Goal: Task Accomplishment & Management: Manage account settings

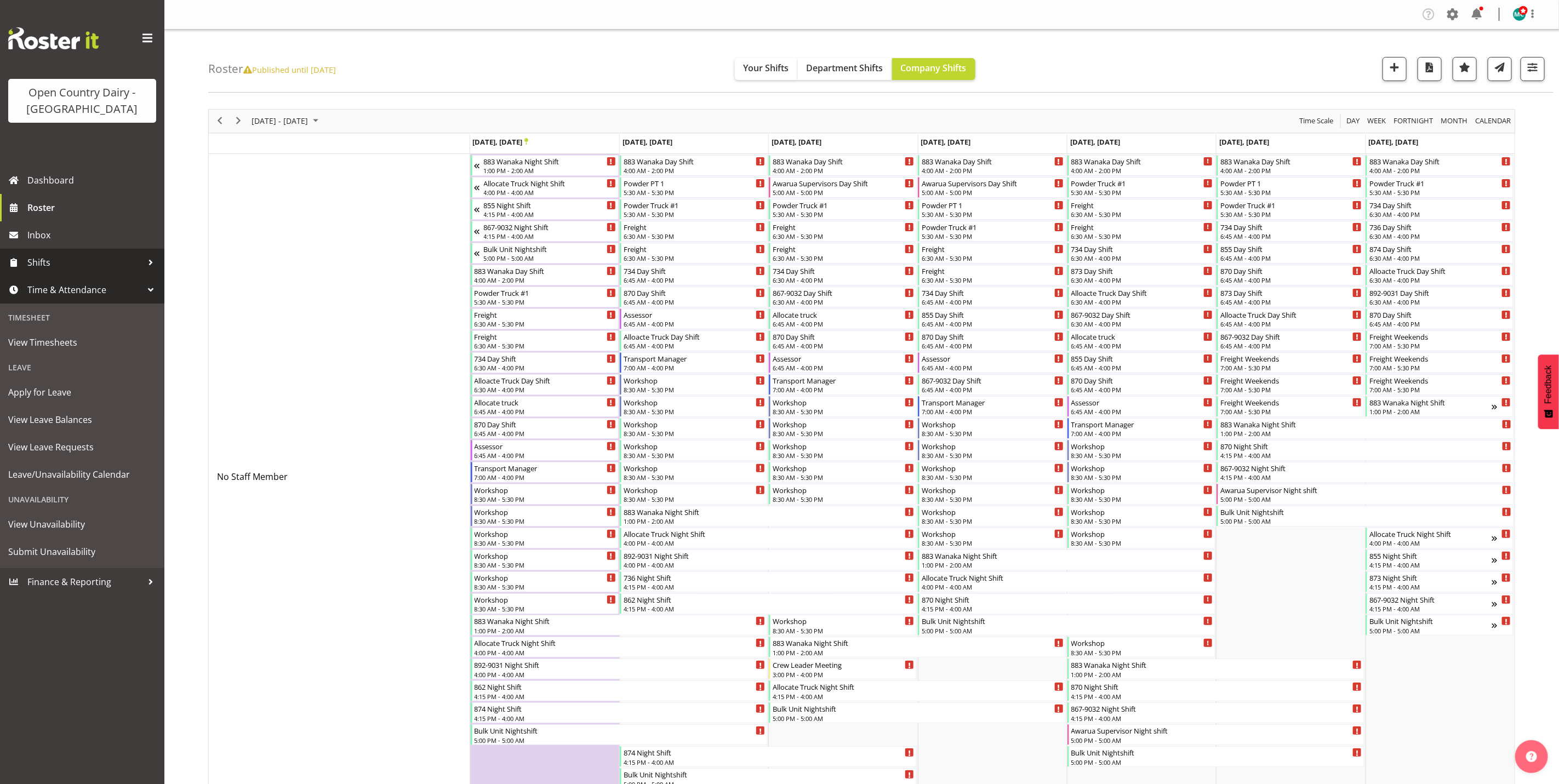
click at [35, 262] on span "Shifts" at bounding box center [85, 262] width 115 height 17
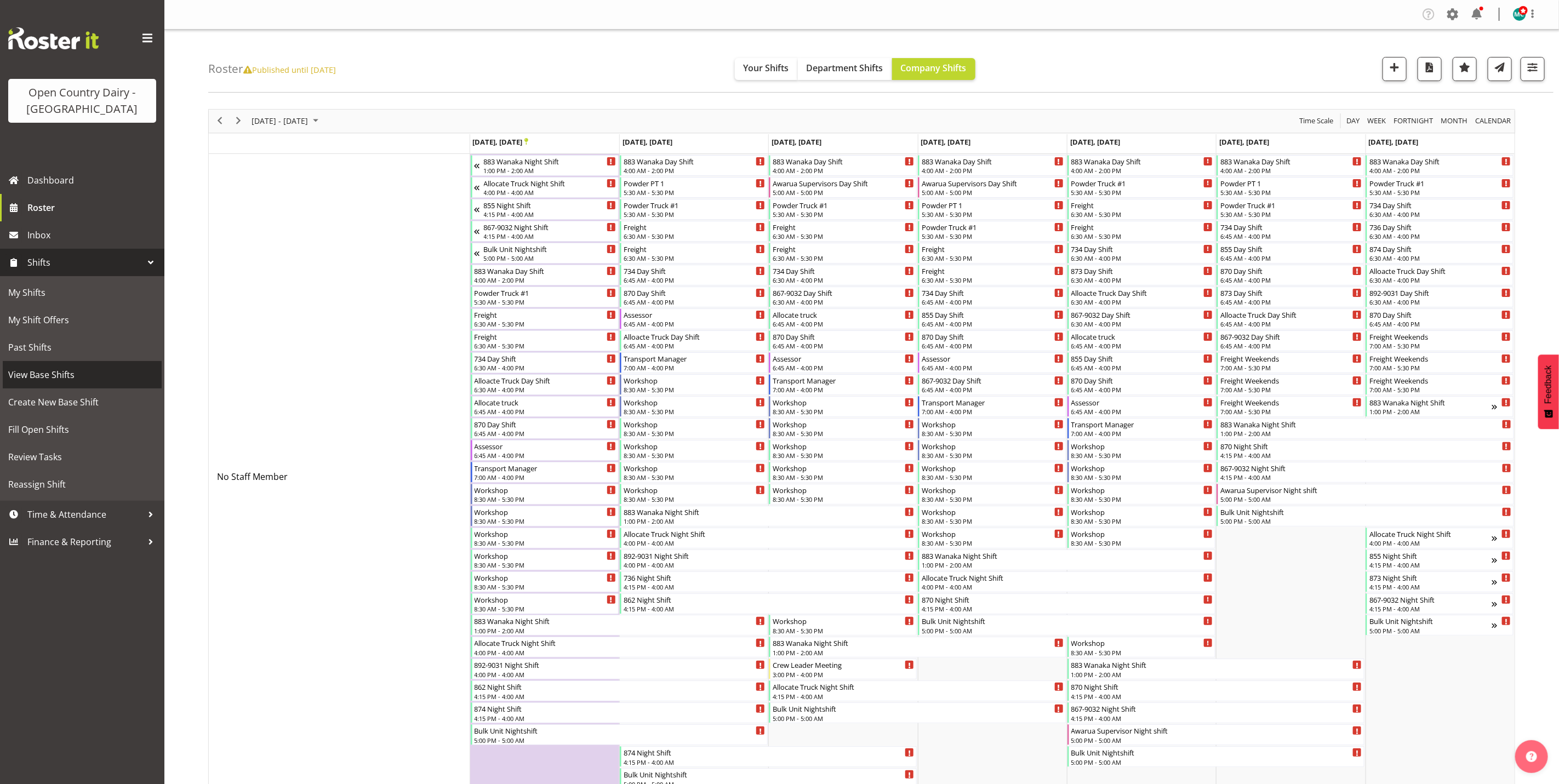
click at [40, 382] on span "View Base Shifts" at bounding box center [82, 374] width 148 height 17
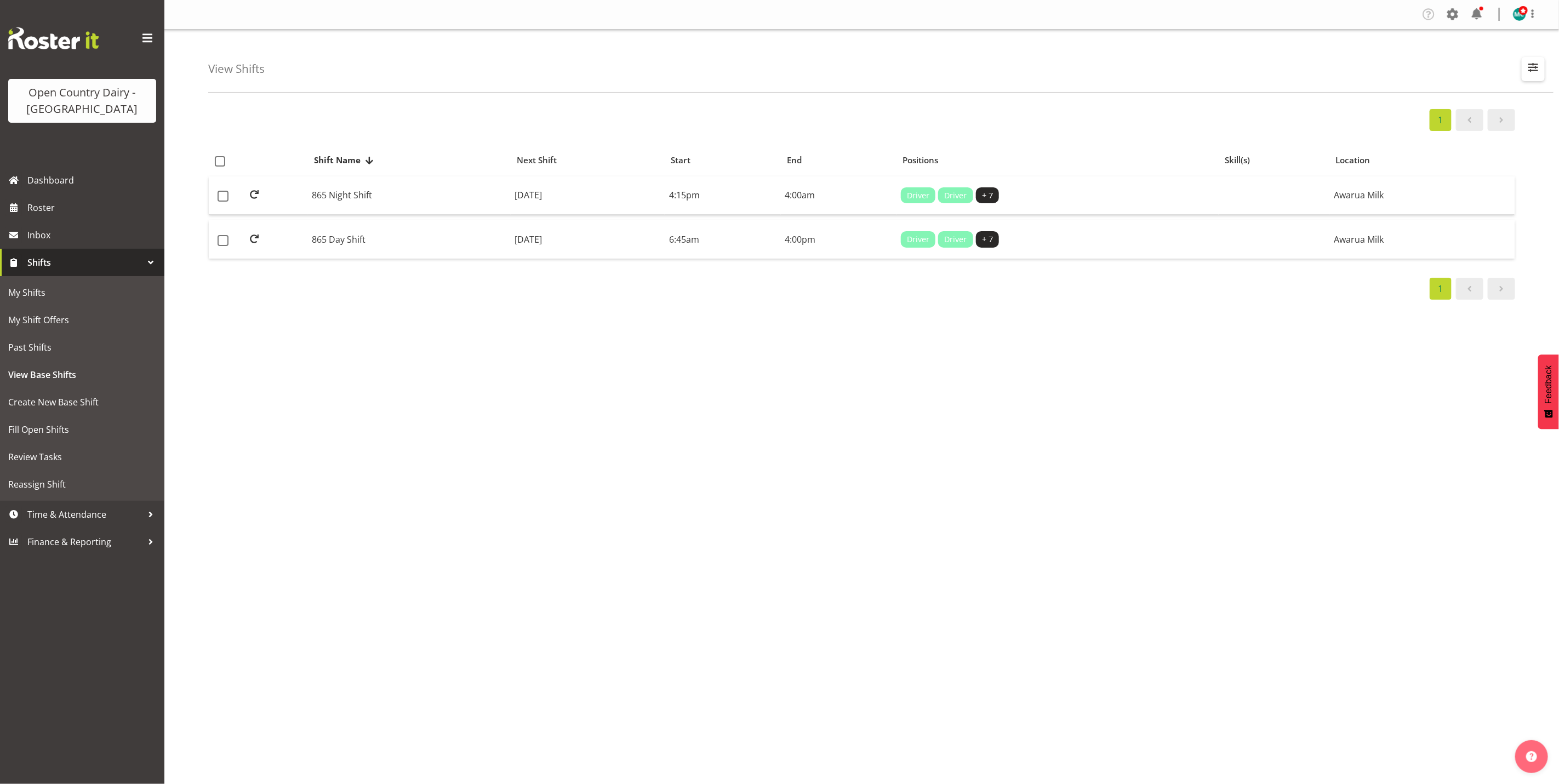
click at [1535, 63] on span "button" at bounding box center [1532, 67] width 14 height 14
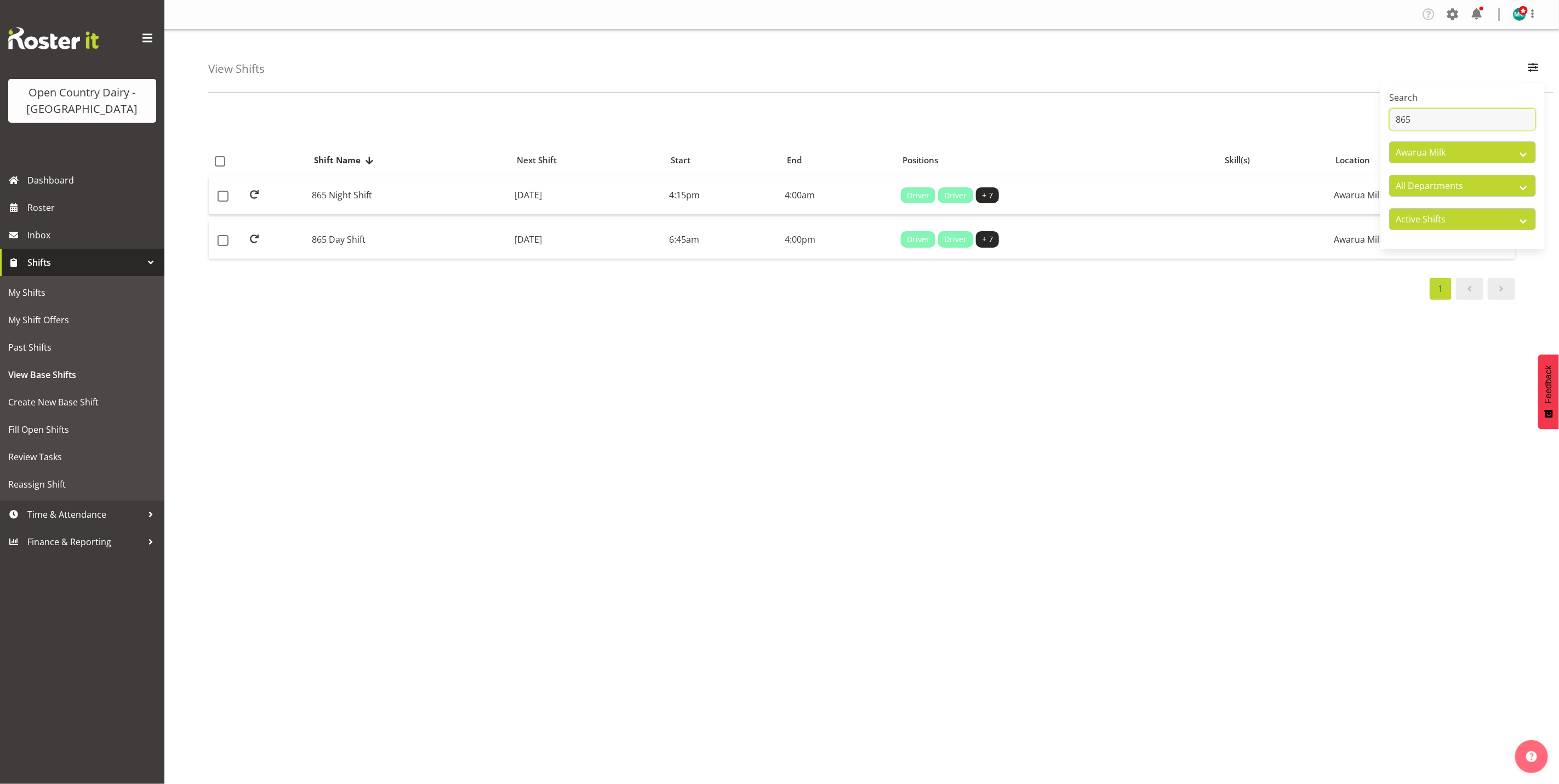
click at [1433, 127] on input "865" at bounding box center [1462, 119] width 147 height 22
type input "8"
type input "734"
click at [336, 242] on td "734 Day Shift" at bounding box center [409, 239] width 203 height 38
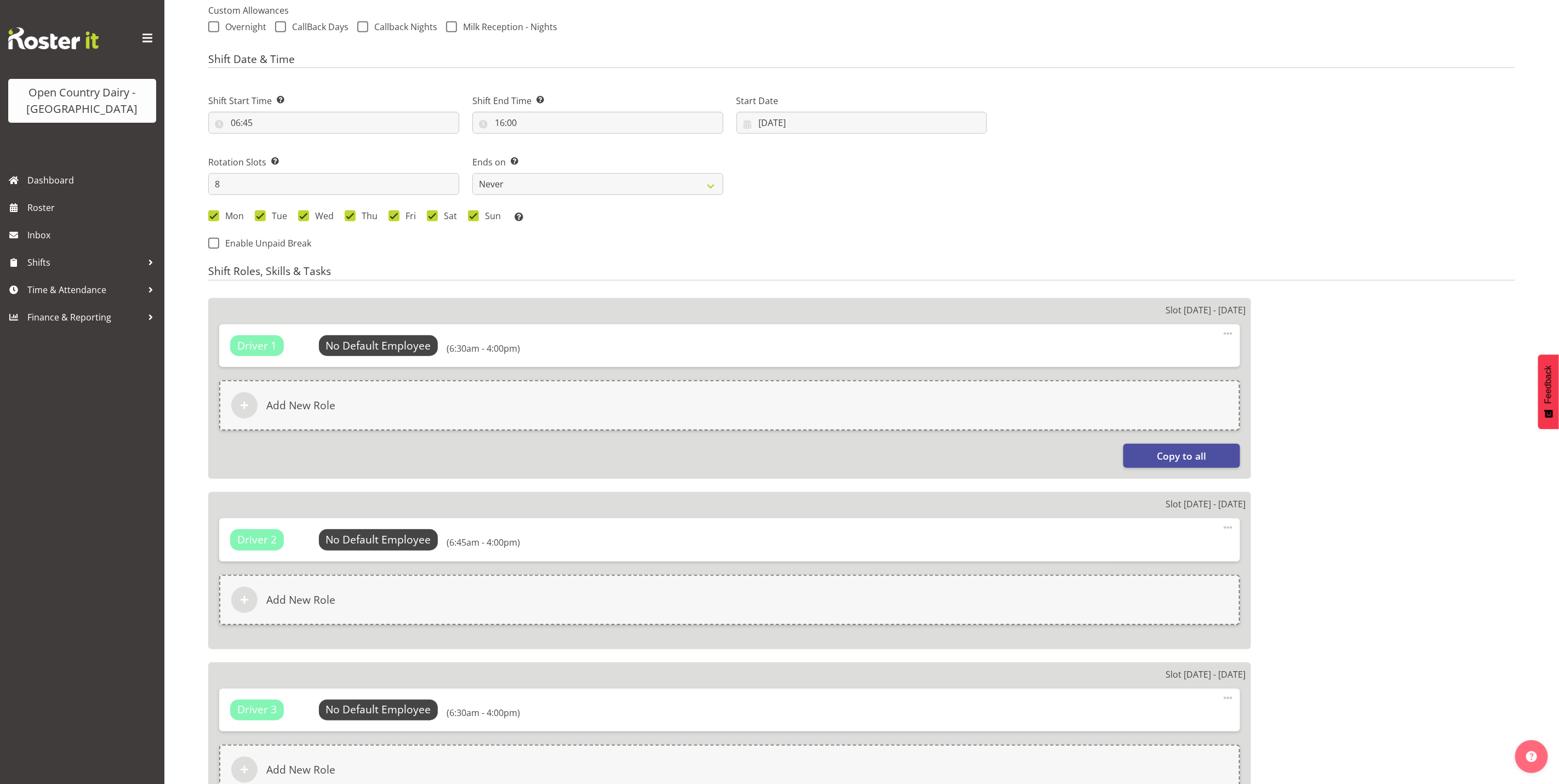
select select
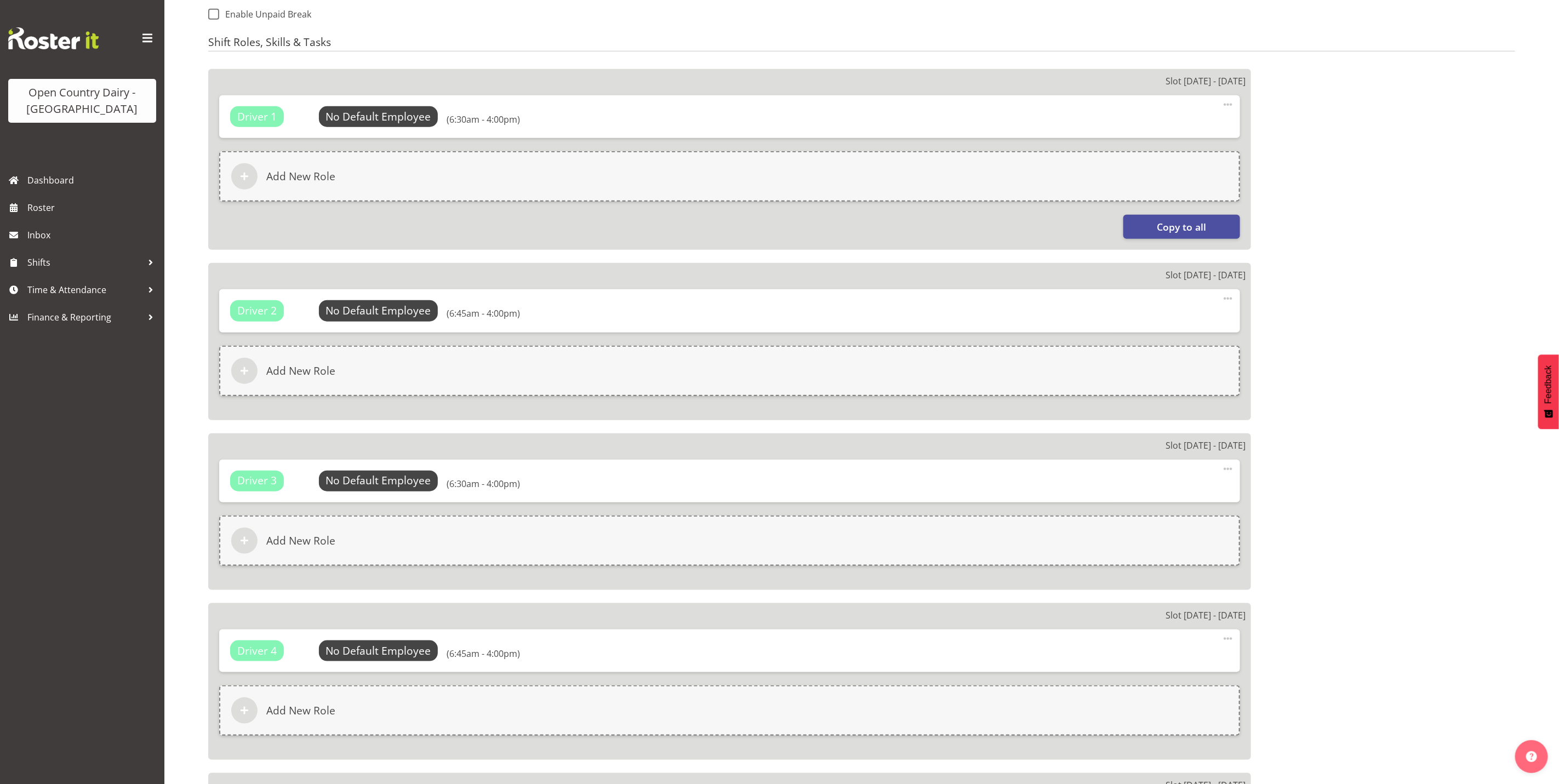
select select
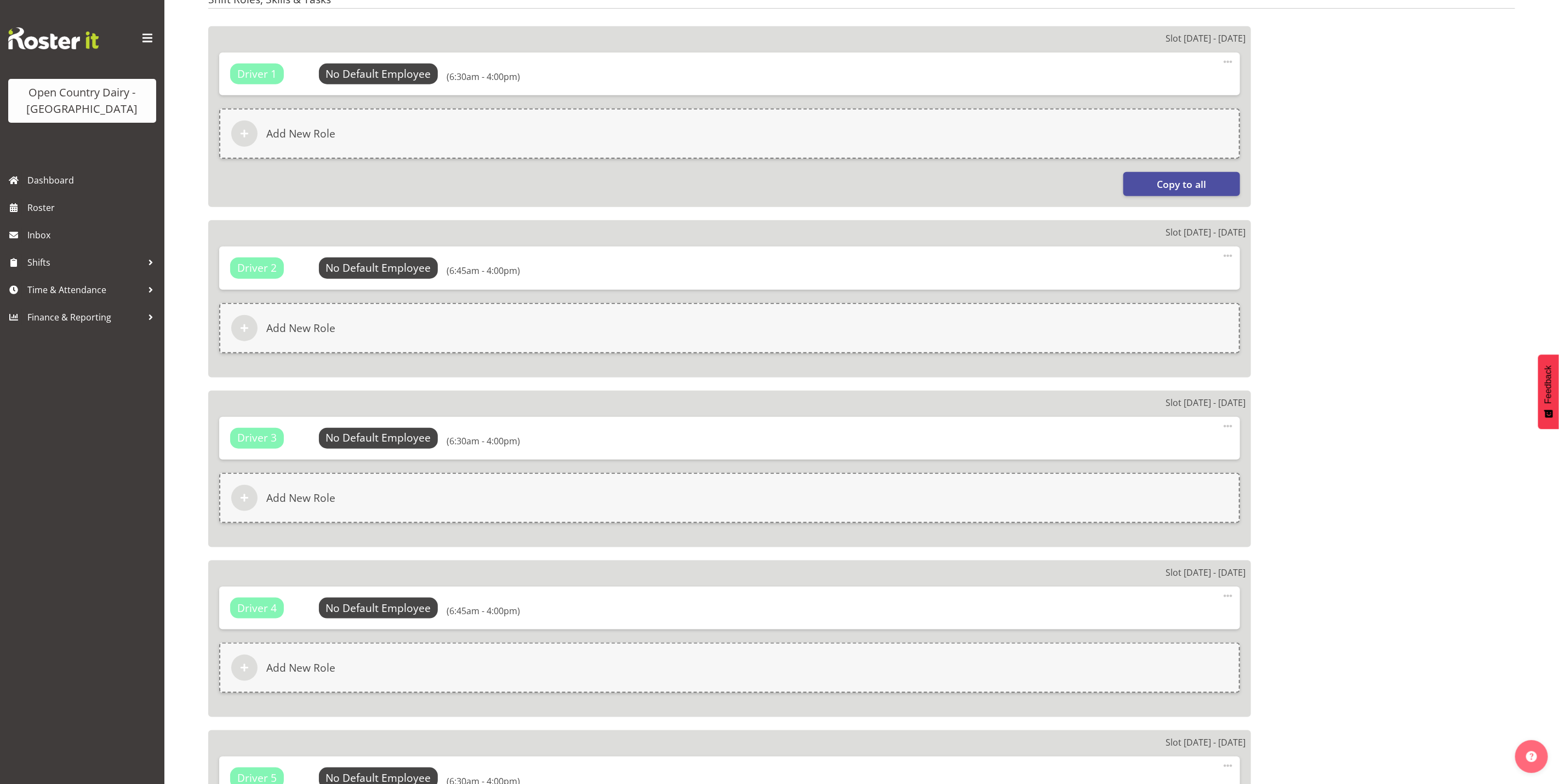
select select
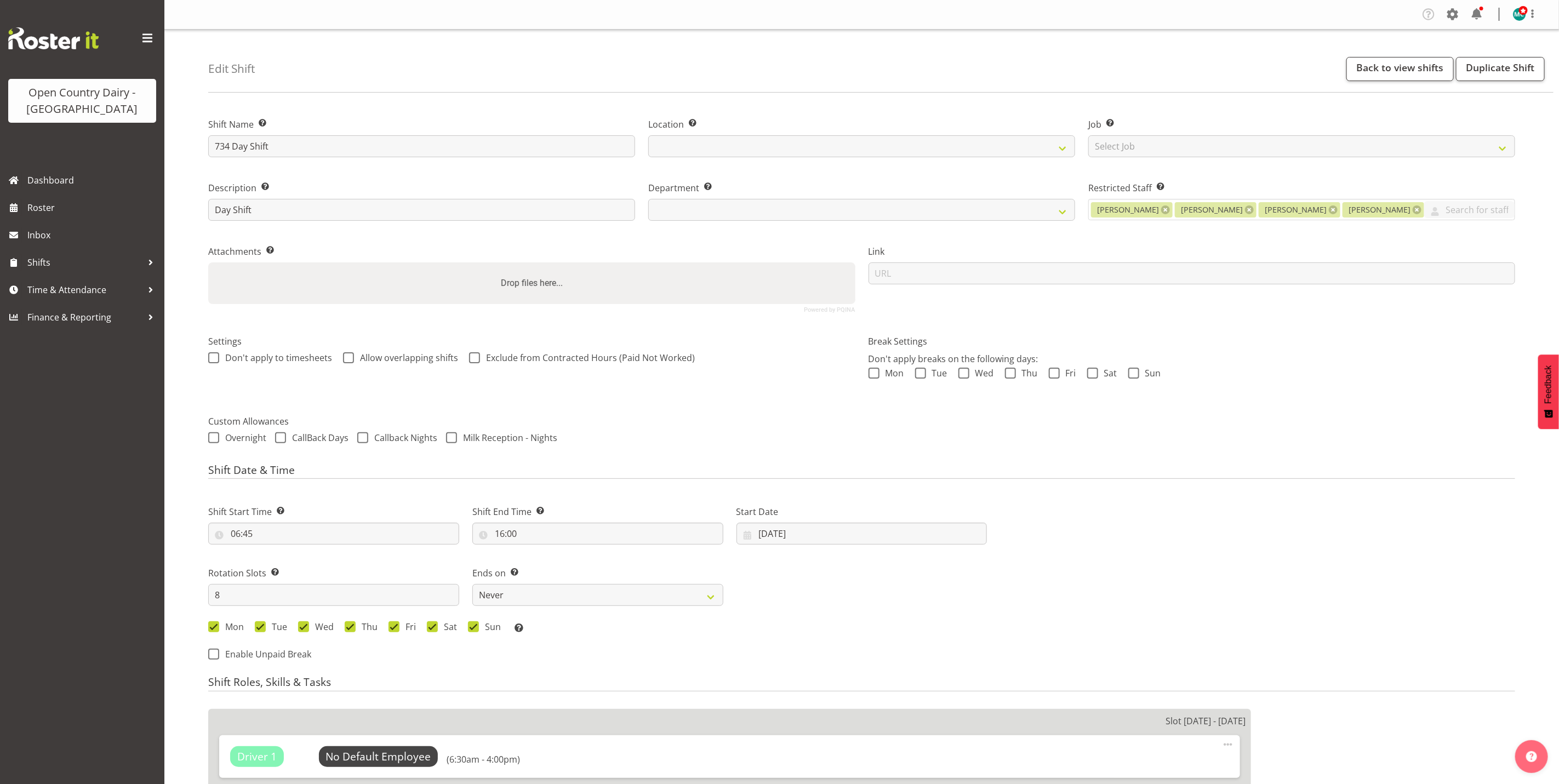
select select "905"
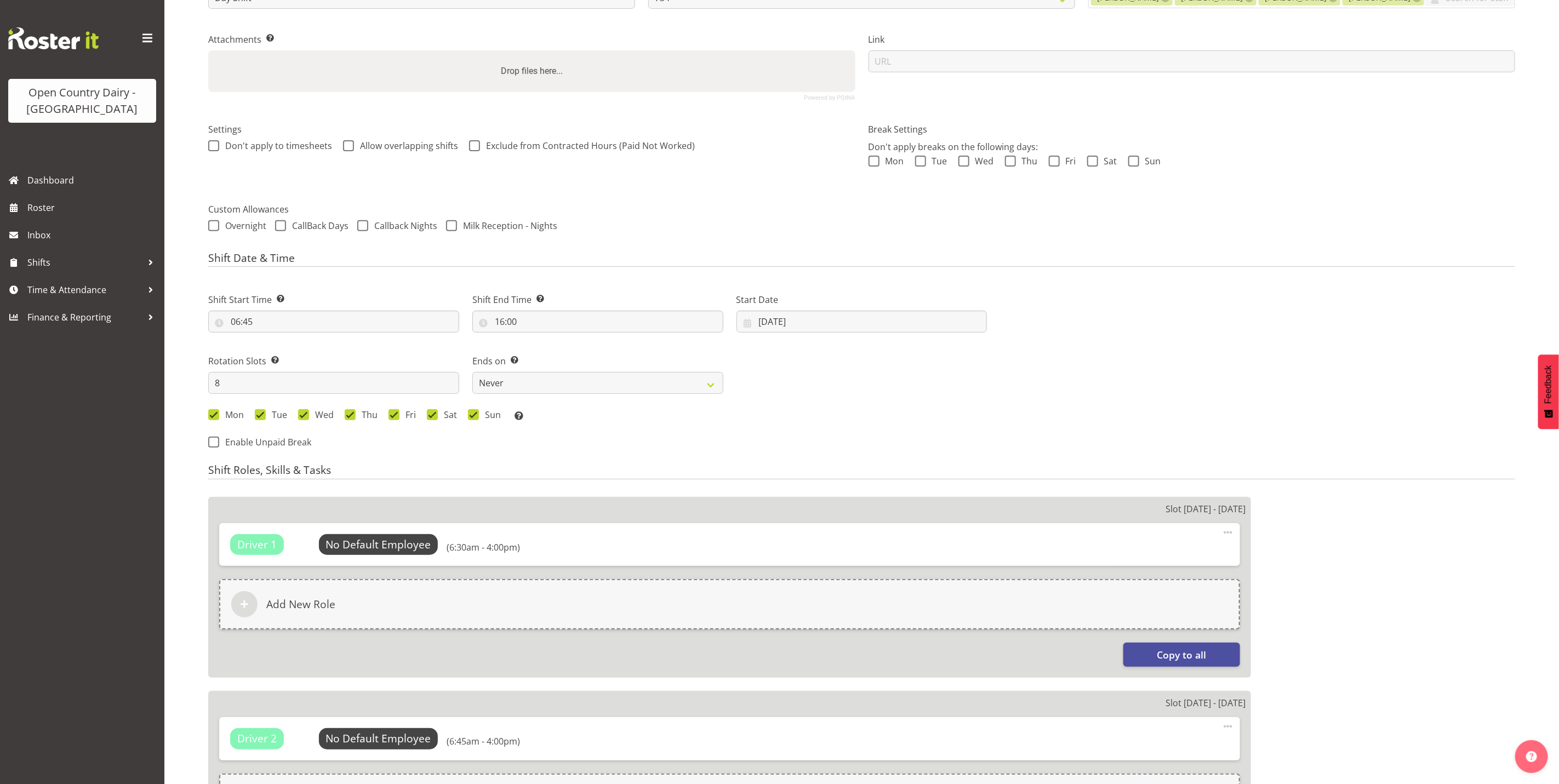
scroll to position [83, 0]
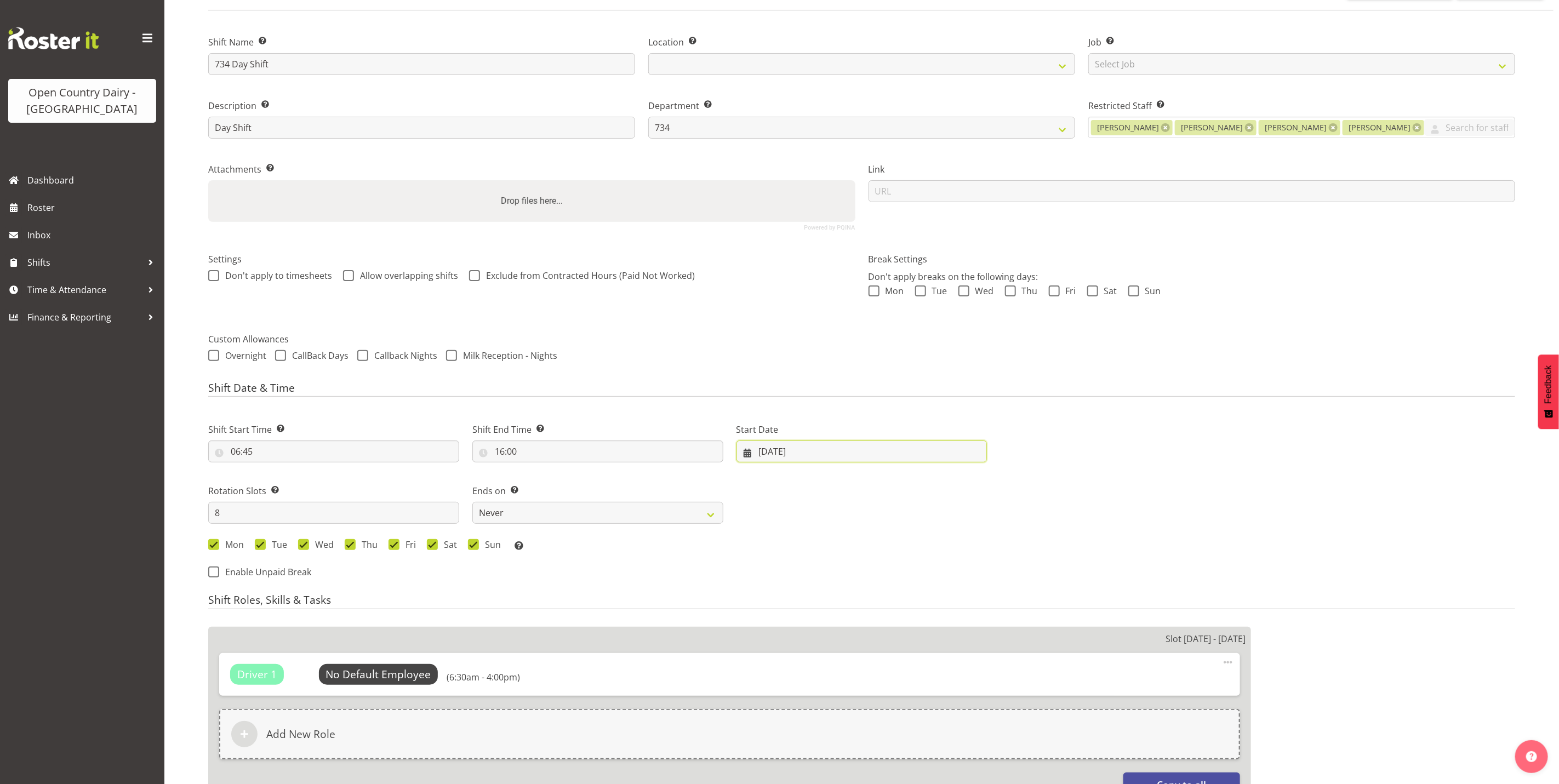
click at [769, 449] on input "[DATE]" at bounding box center [861, 452] width 251 height 22
click at [837, 480] on select "January February March April May June July August September October November De…" at bounding box center [812, 483] width 75 height 22
select select "9"
click at [775, 472] on select "January February March April May June July August September October November De…" at bounding box center [812, 483] width 75 height 22
click at [860, 558] on span "9" at bounding box center [858, 561] width 4 height 11
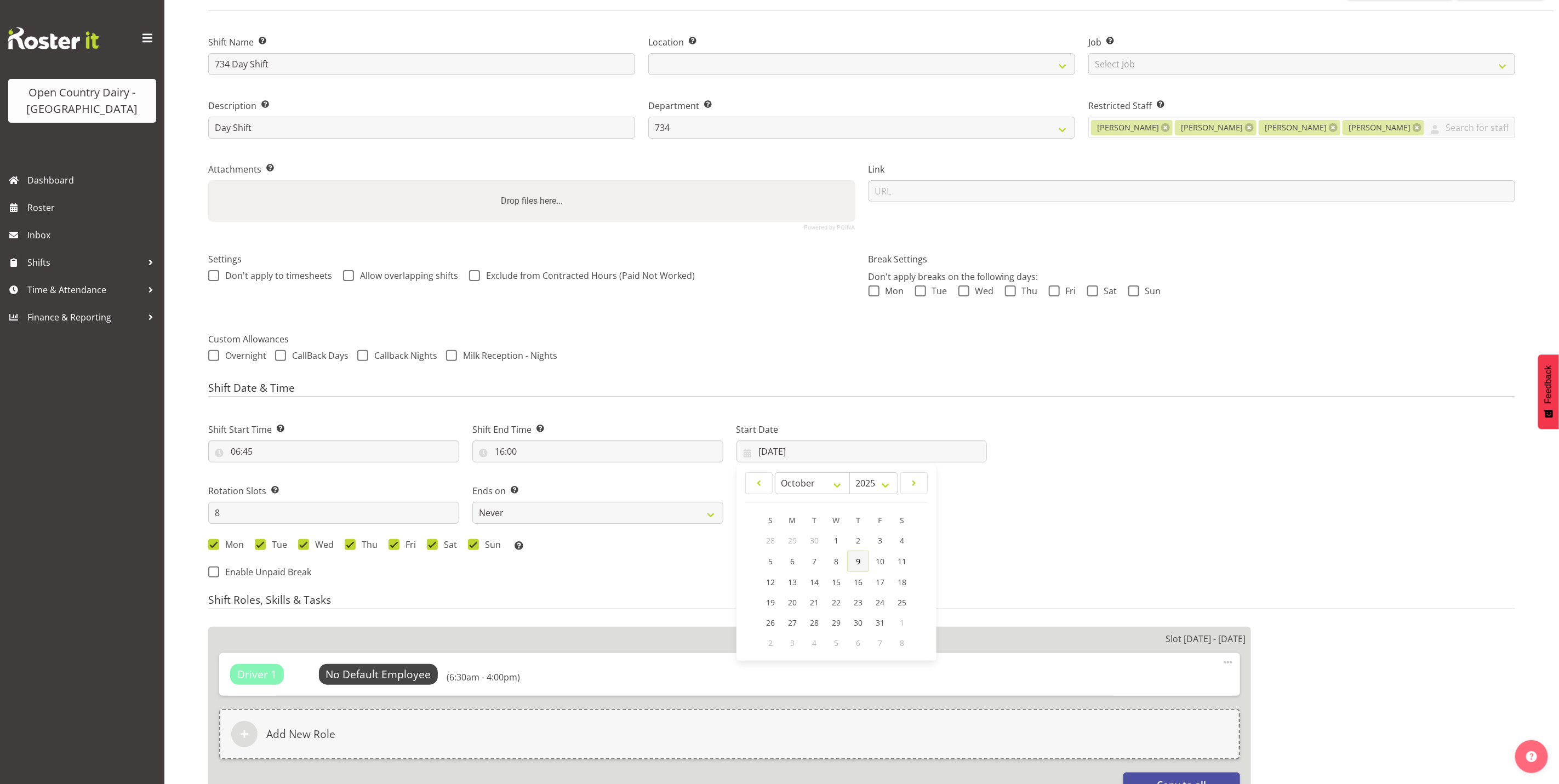
type input "[DATE]"
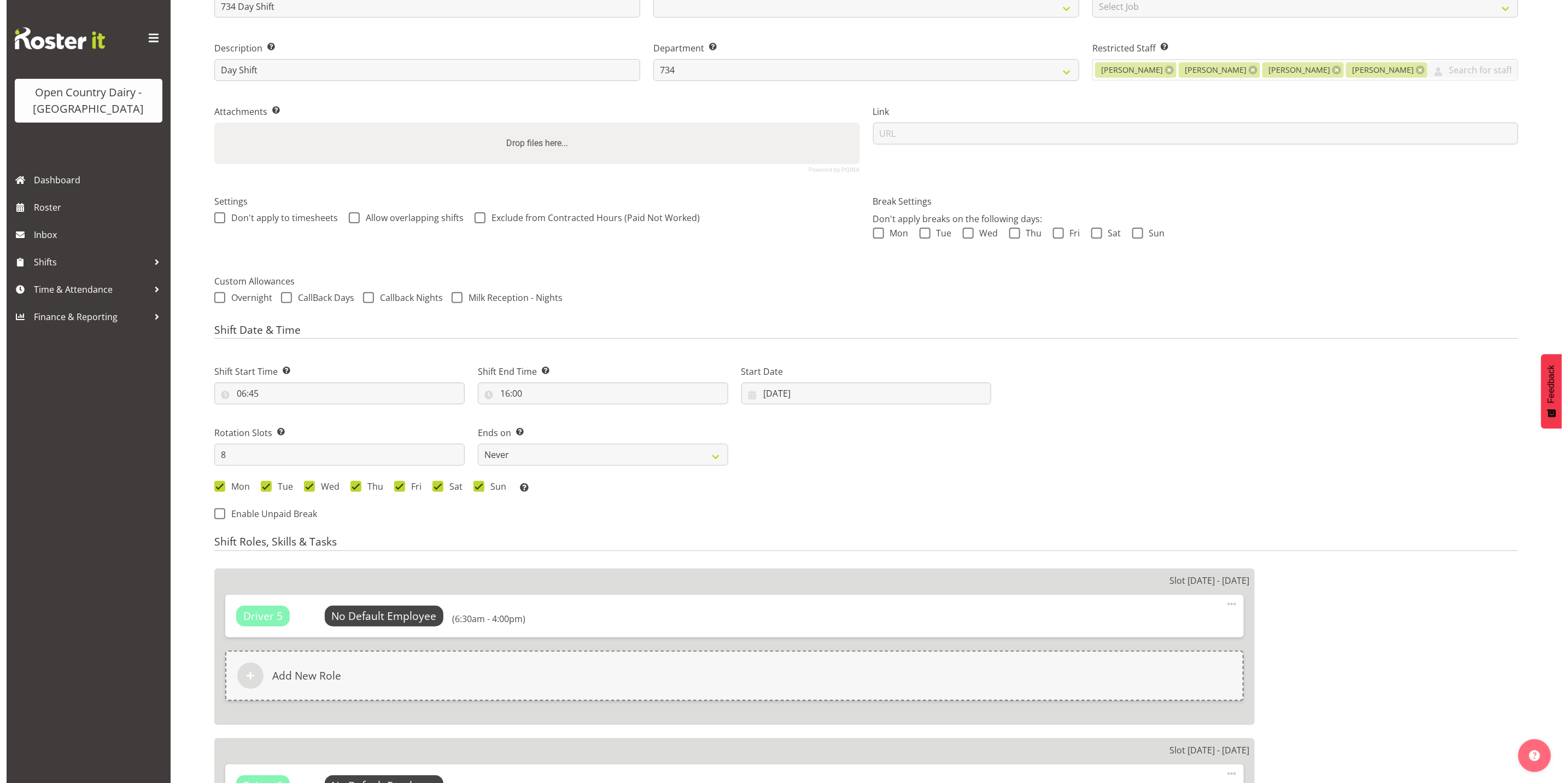
scroll to position [164, 0]
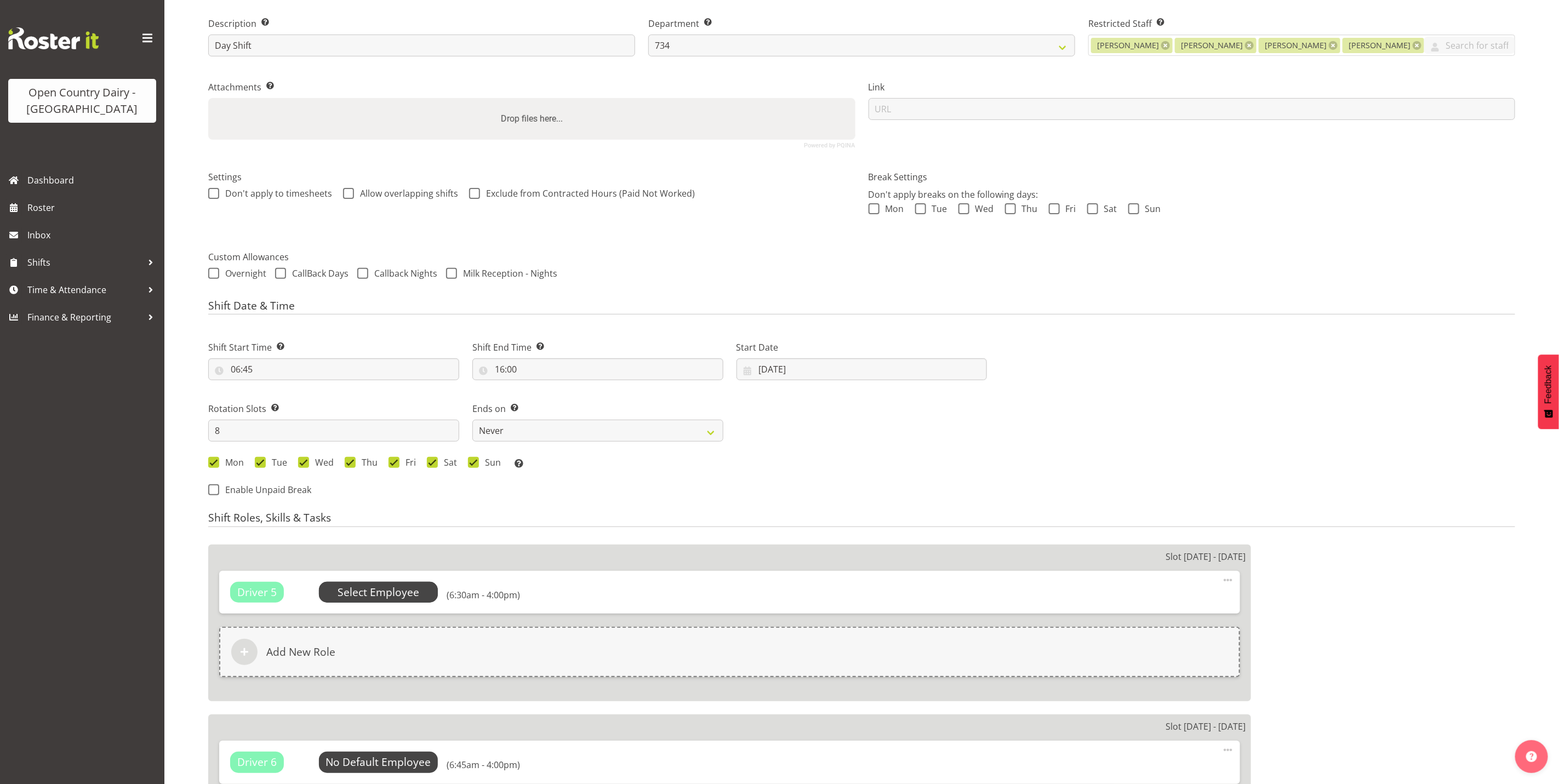
click at [381, 593] on span "Select Employee" at bounding box center [378, 592] width 82 height 16
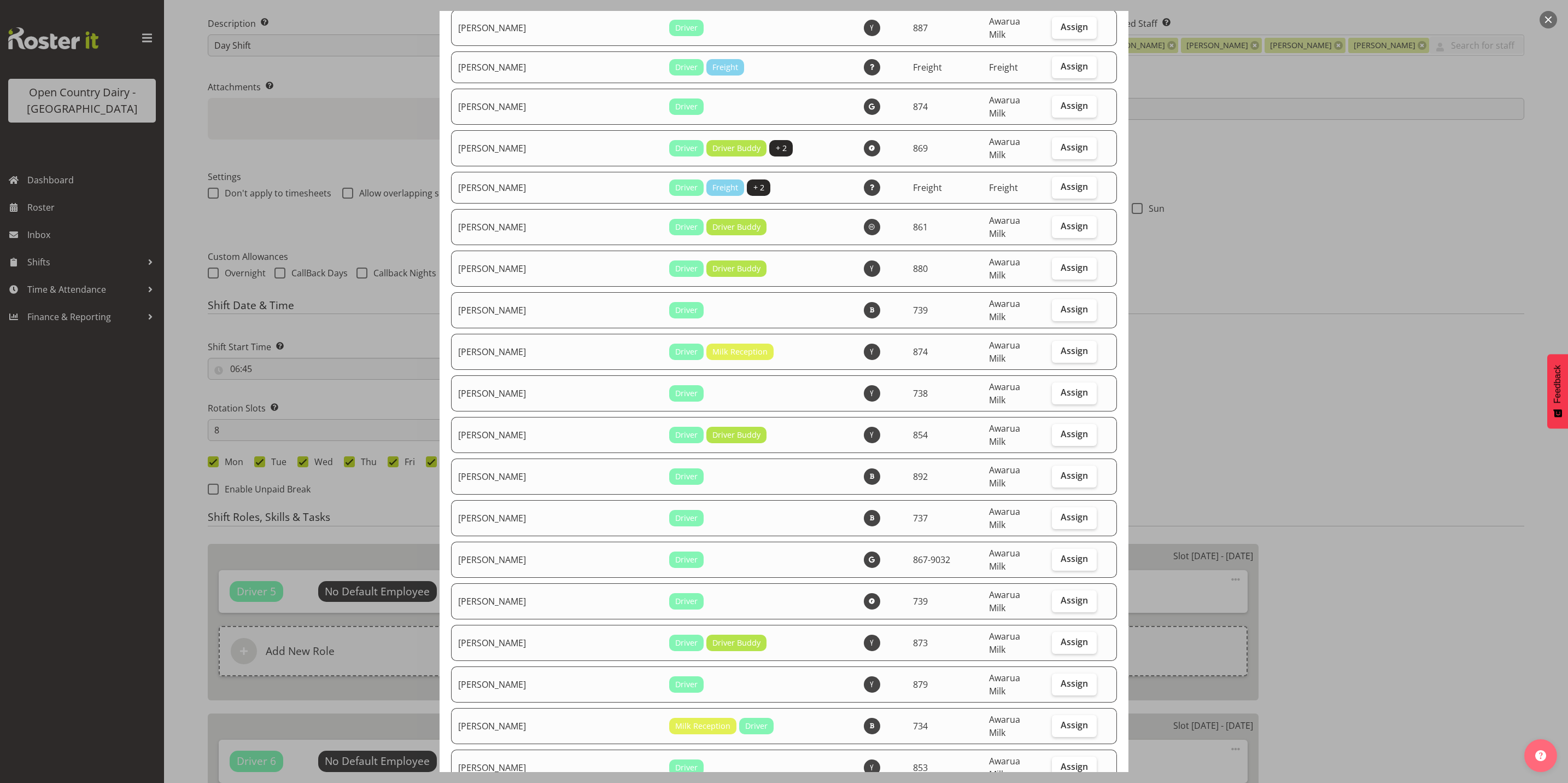
scroll to position [3445, 0]
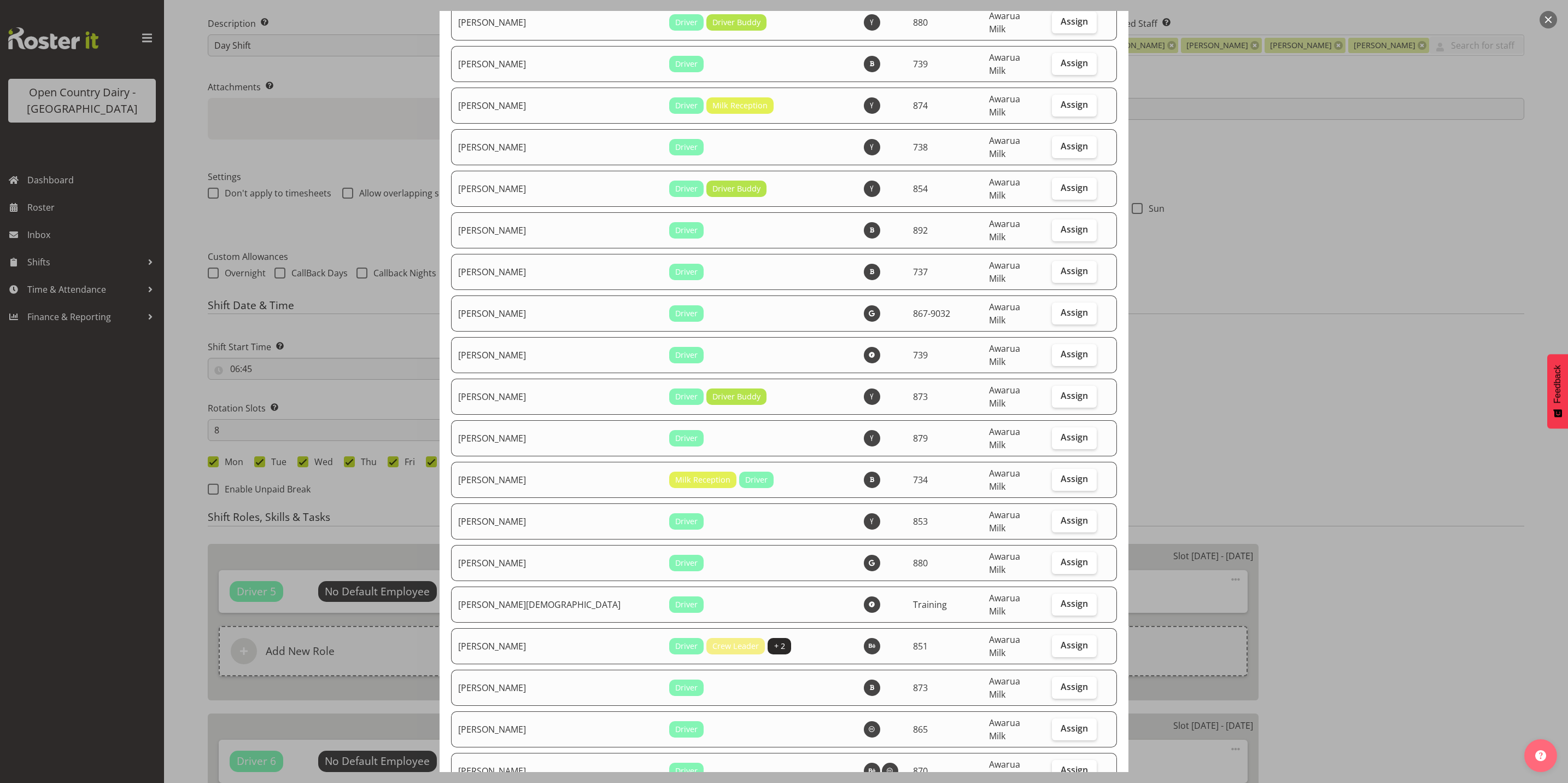
checkbox input "true"
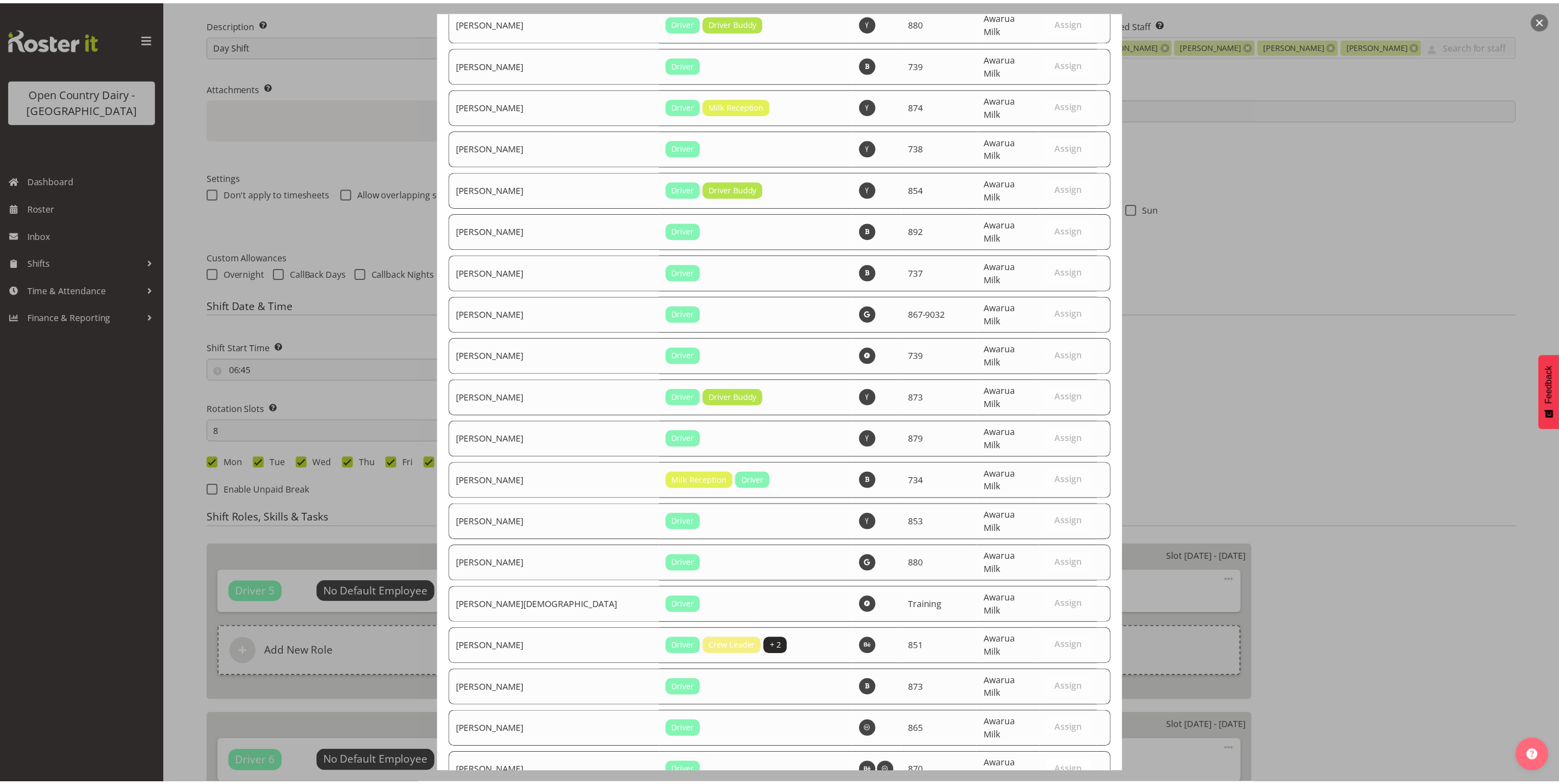
scroll to position [3655, 0]
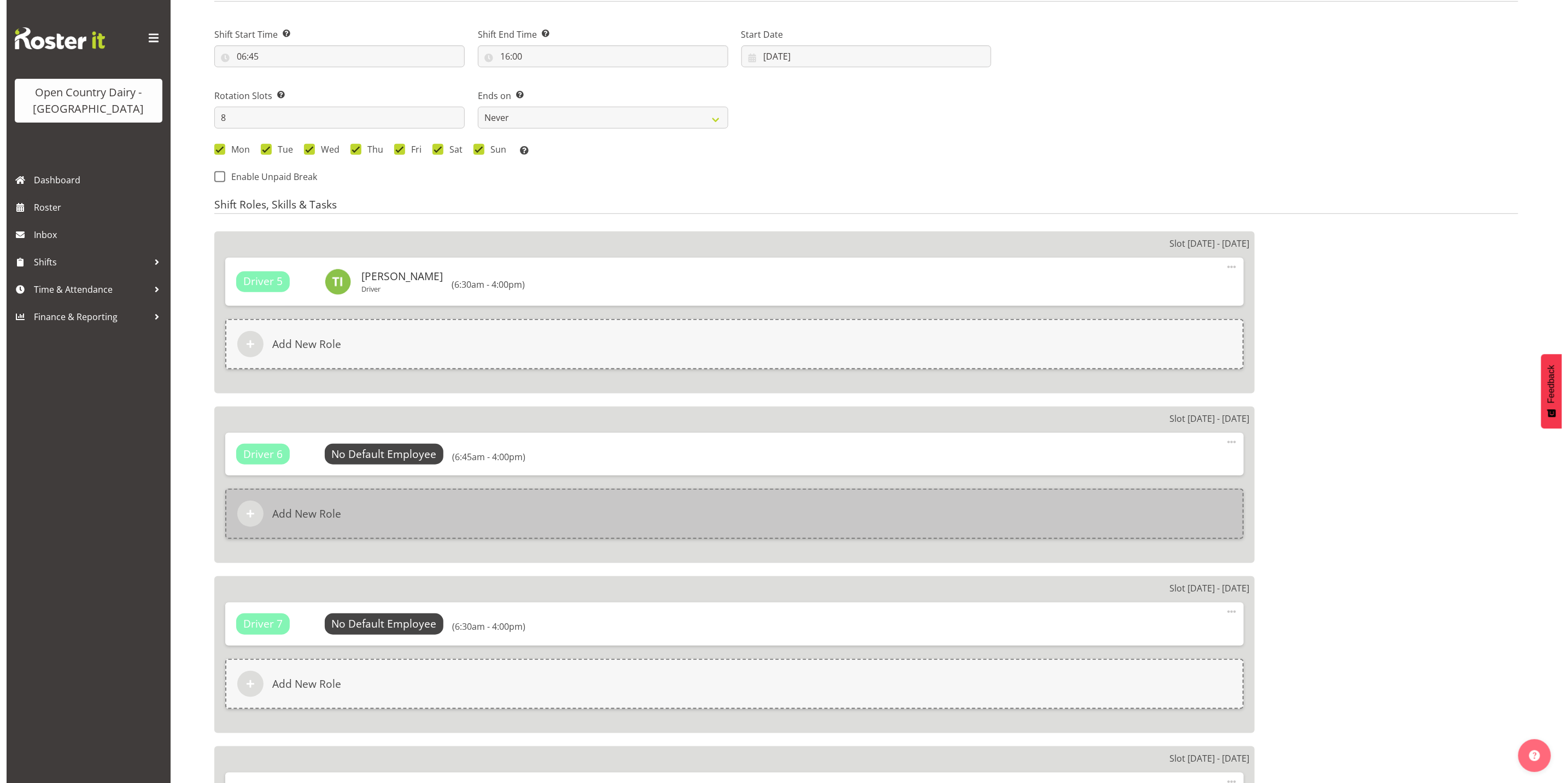
scroll to position [492, 0]
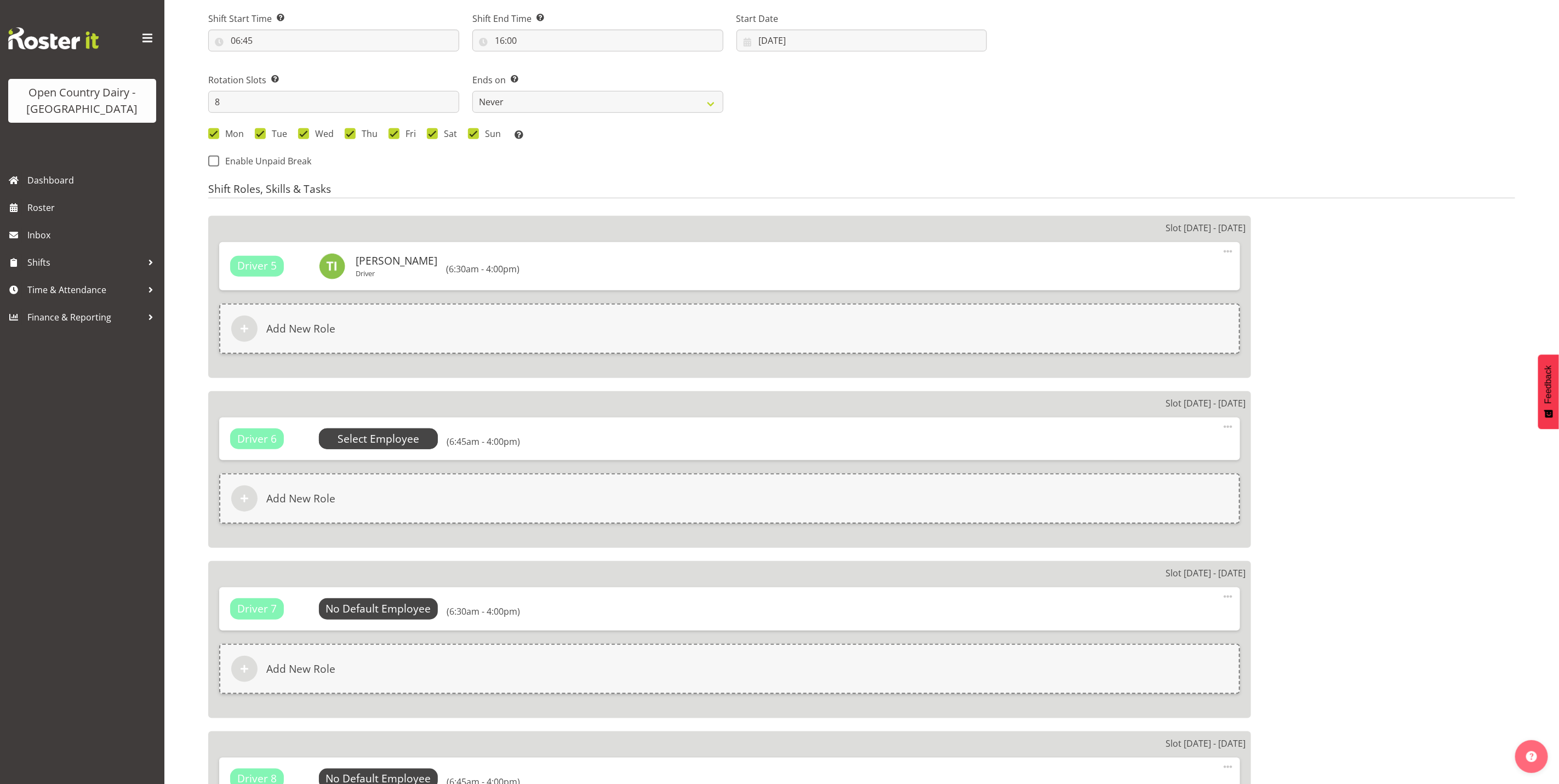
click at [367, 441] on span "Select Employee" at bounding box center [378, 439] width 82 height 16
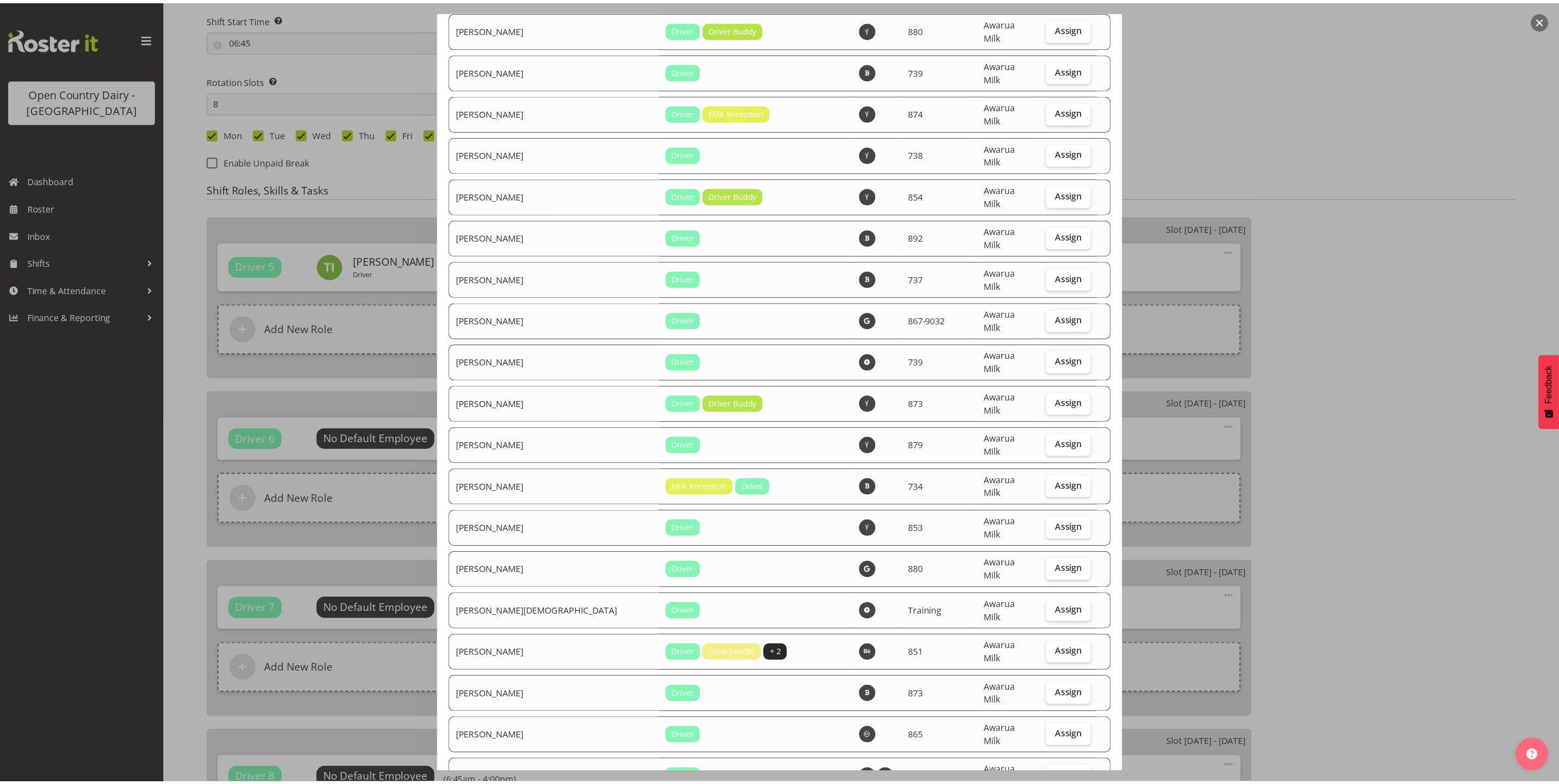
scroll to position [3655, 0]
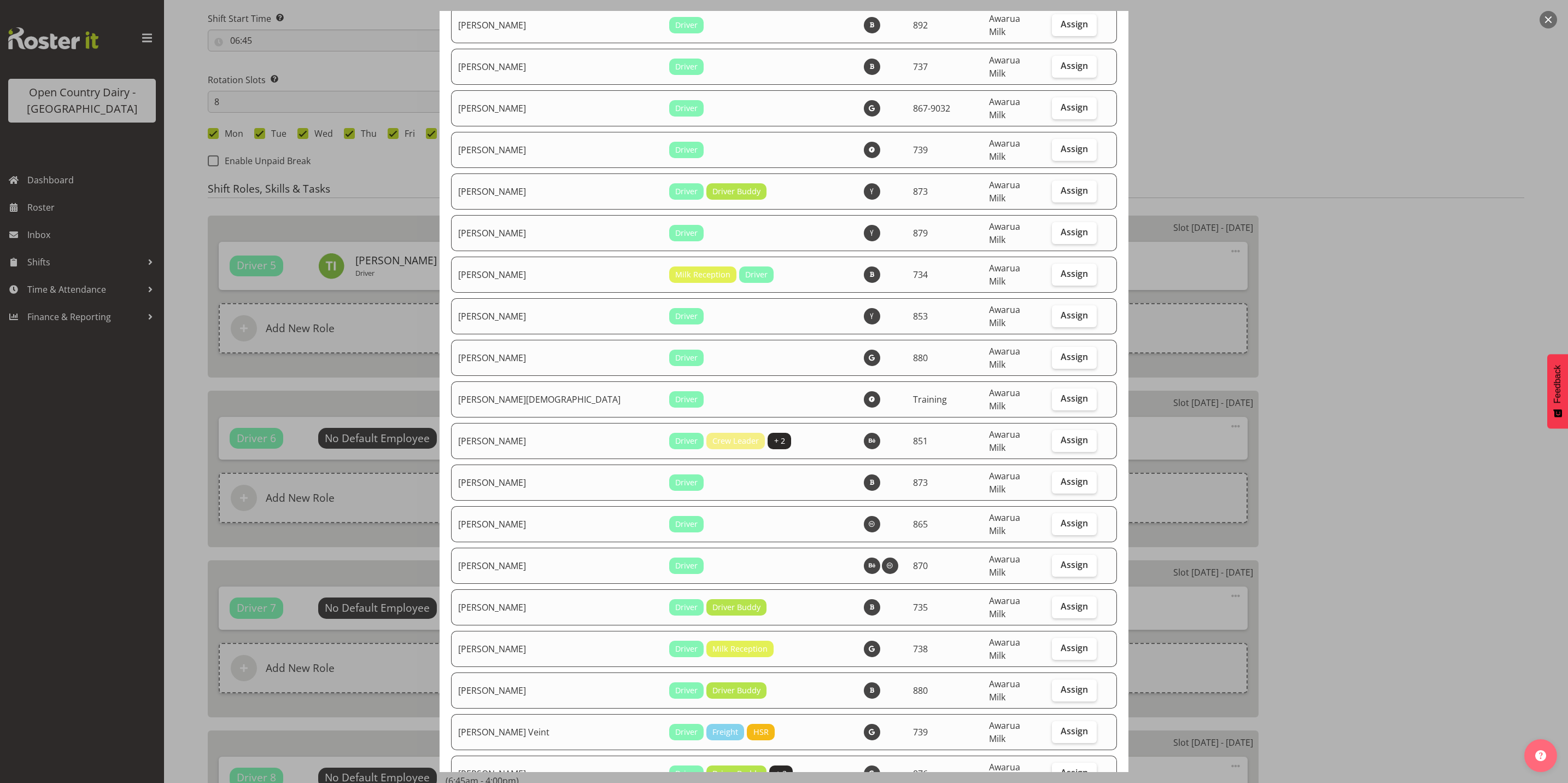
checkbox input "true"
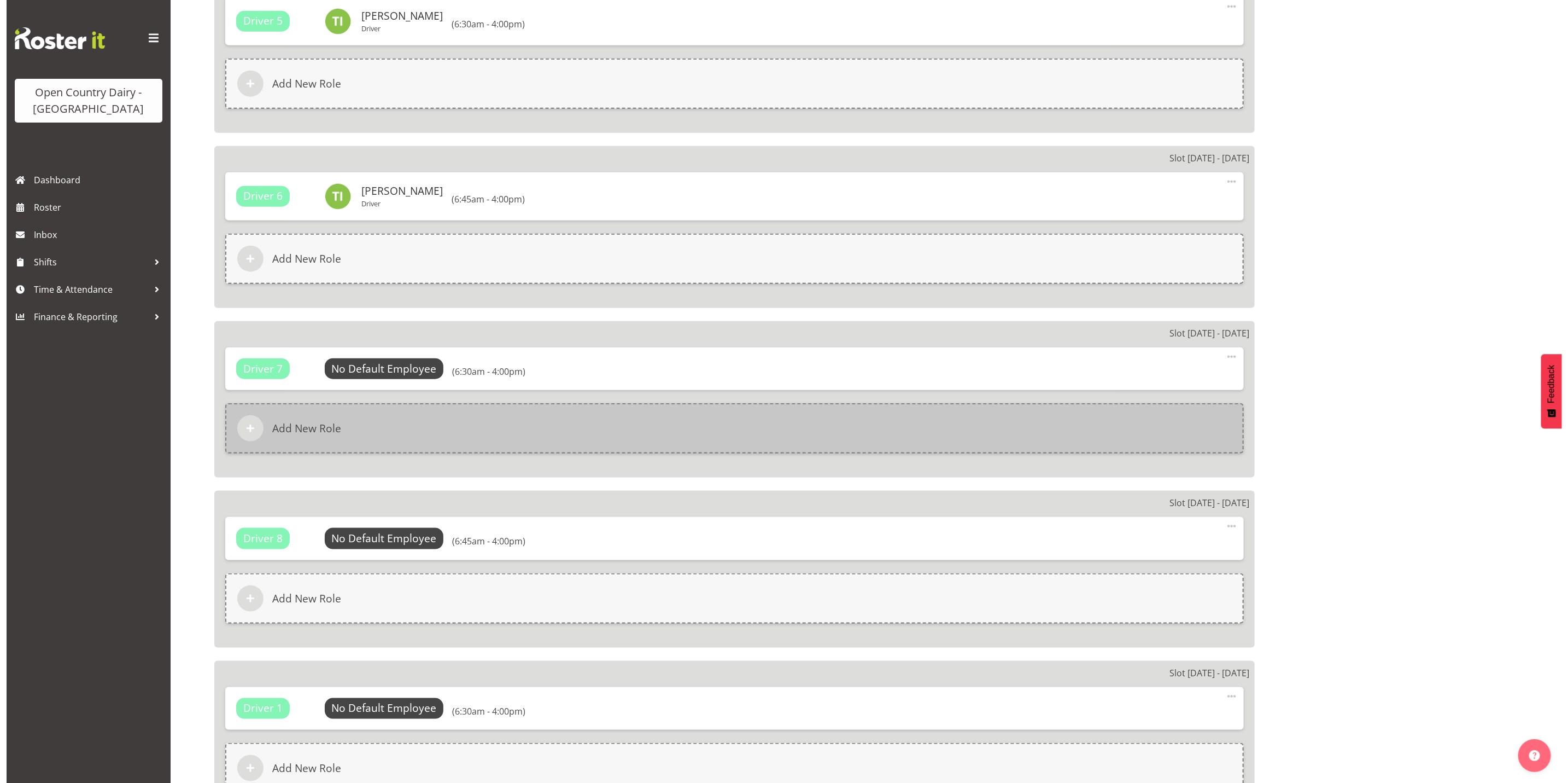
scroll to position [739, 0]
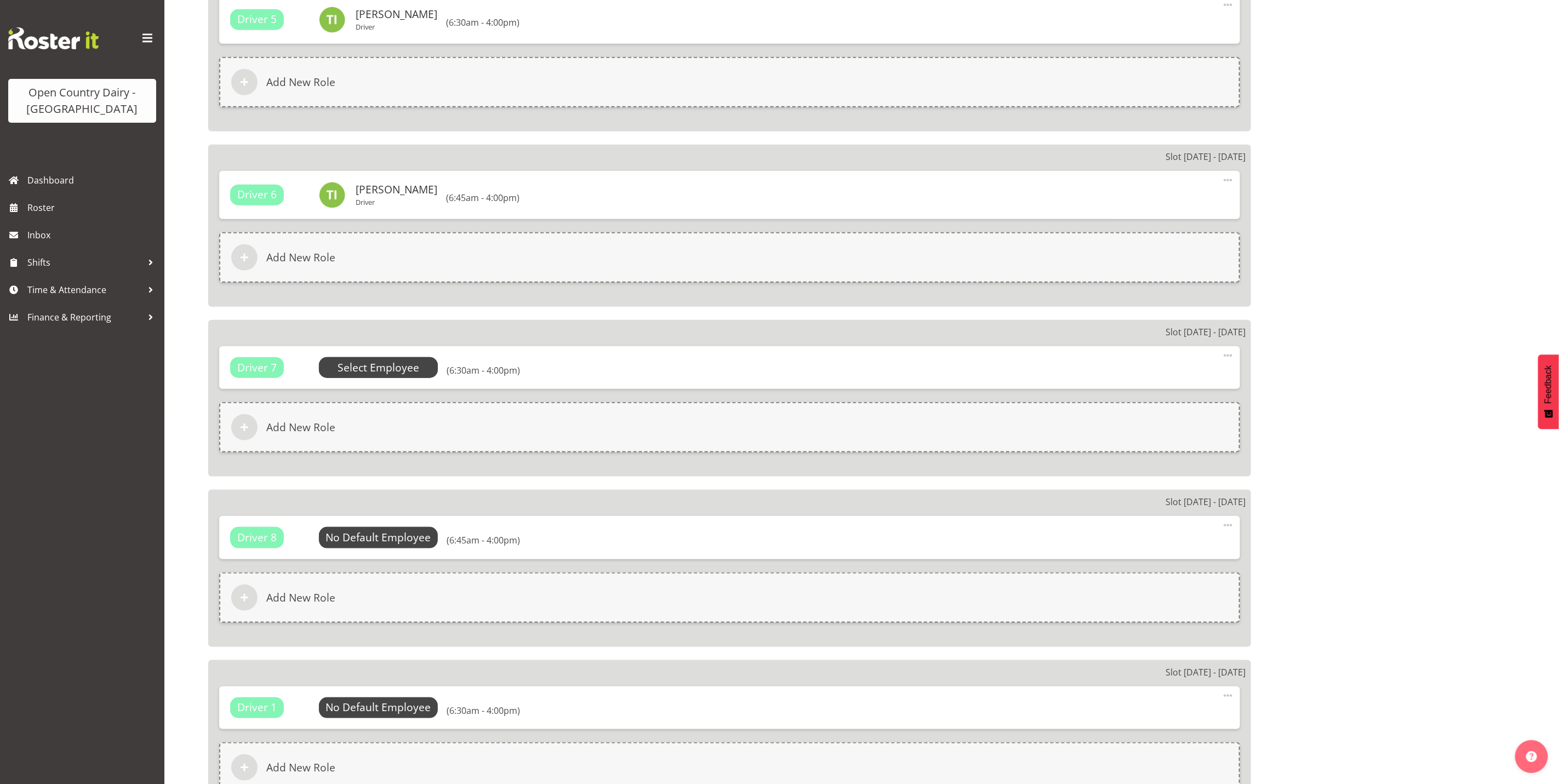
click at [379, 366] on span "Select Employee" at bounding box center [378, 368] width 82 height 16
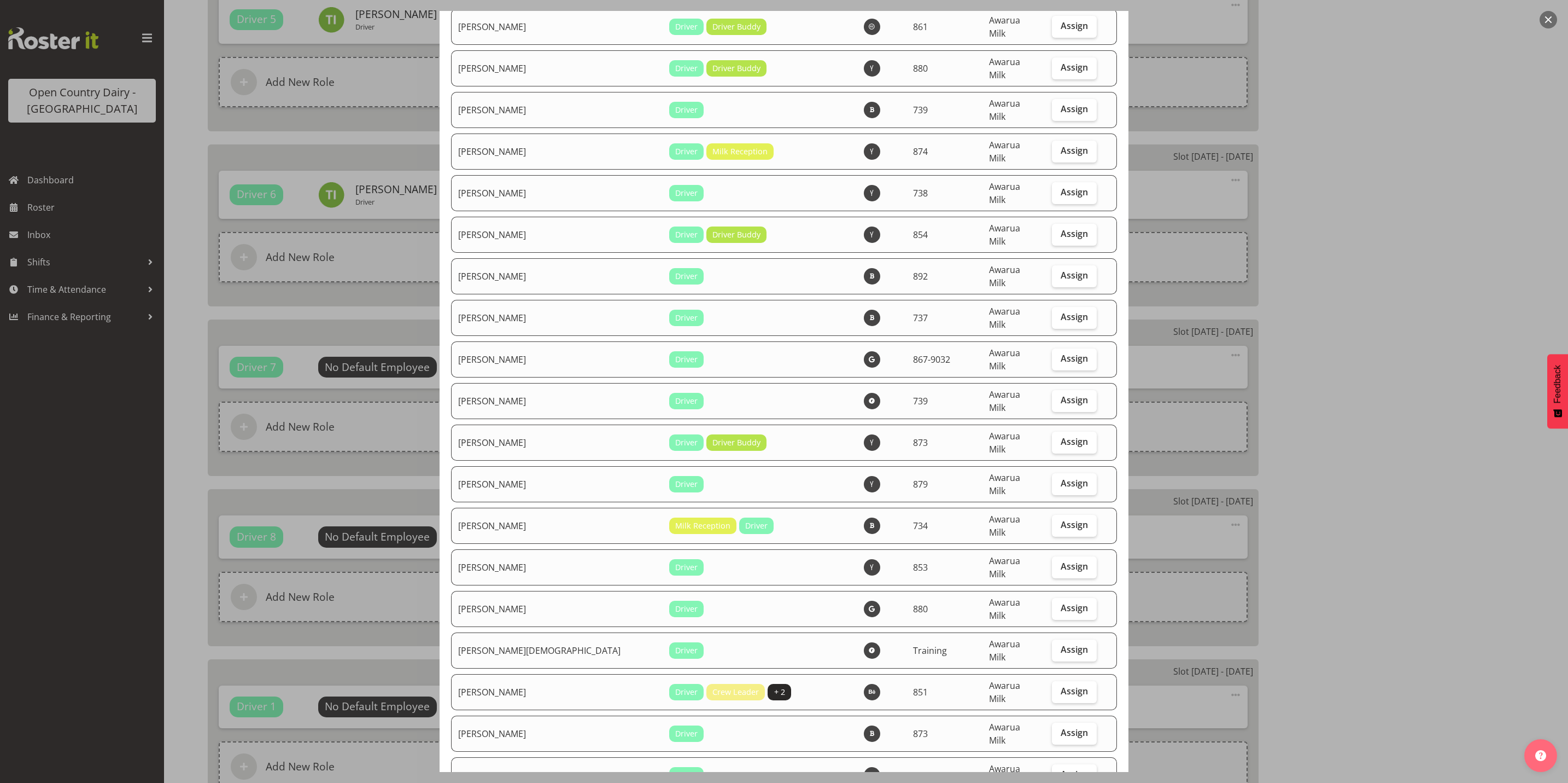
scroll to position [3528, 0]
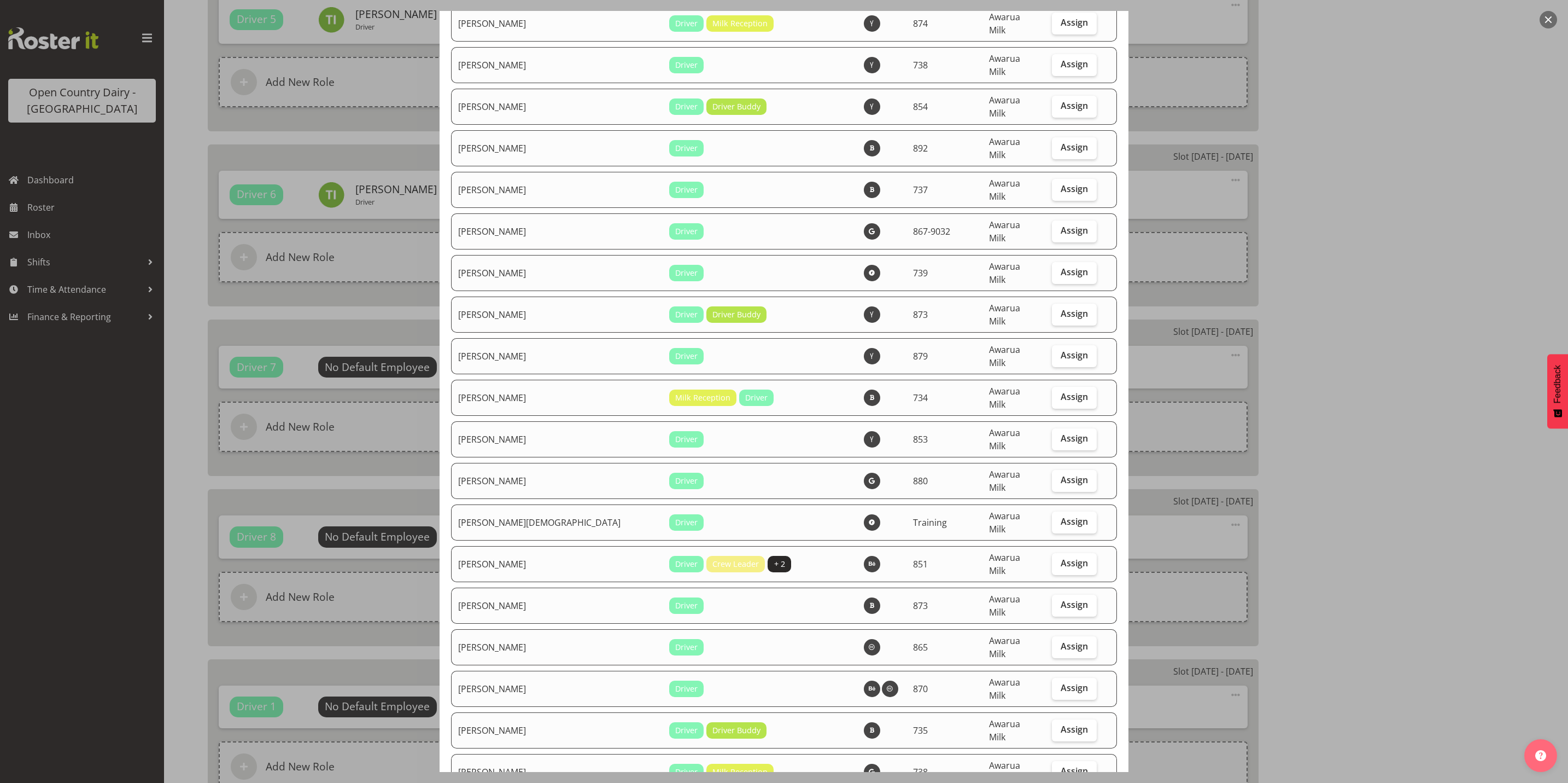
checkbox input "true"
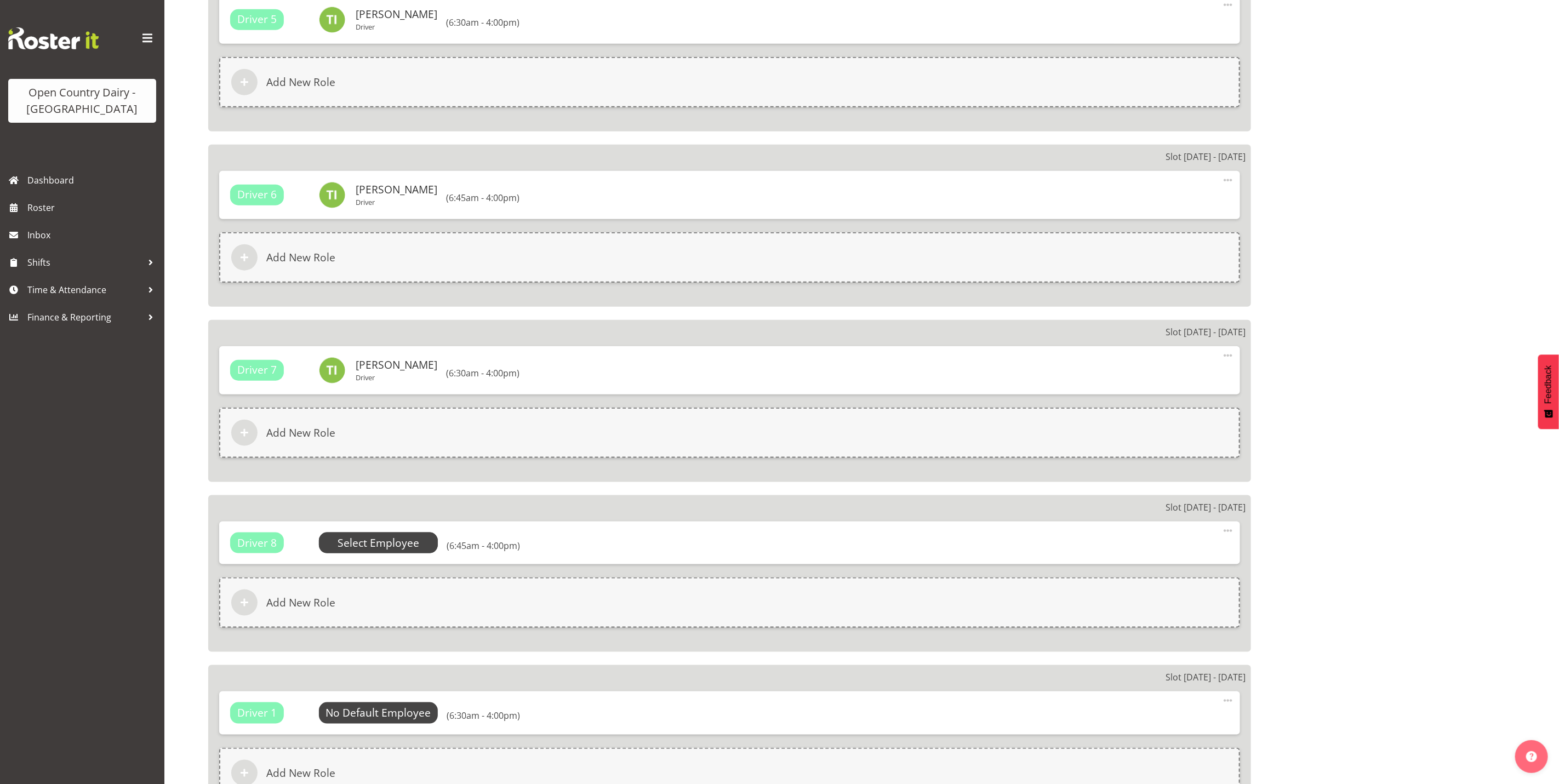
click at [384, 540] on span "Select Employee" at bounding box center [378, 543] width 82 height 16
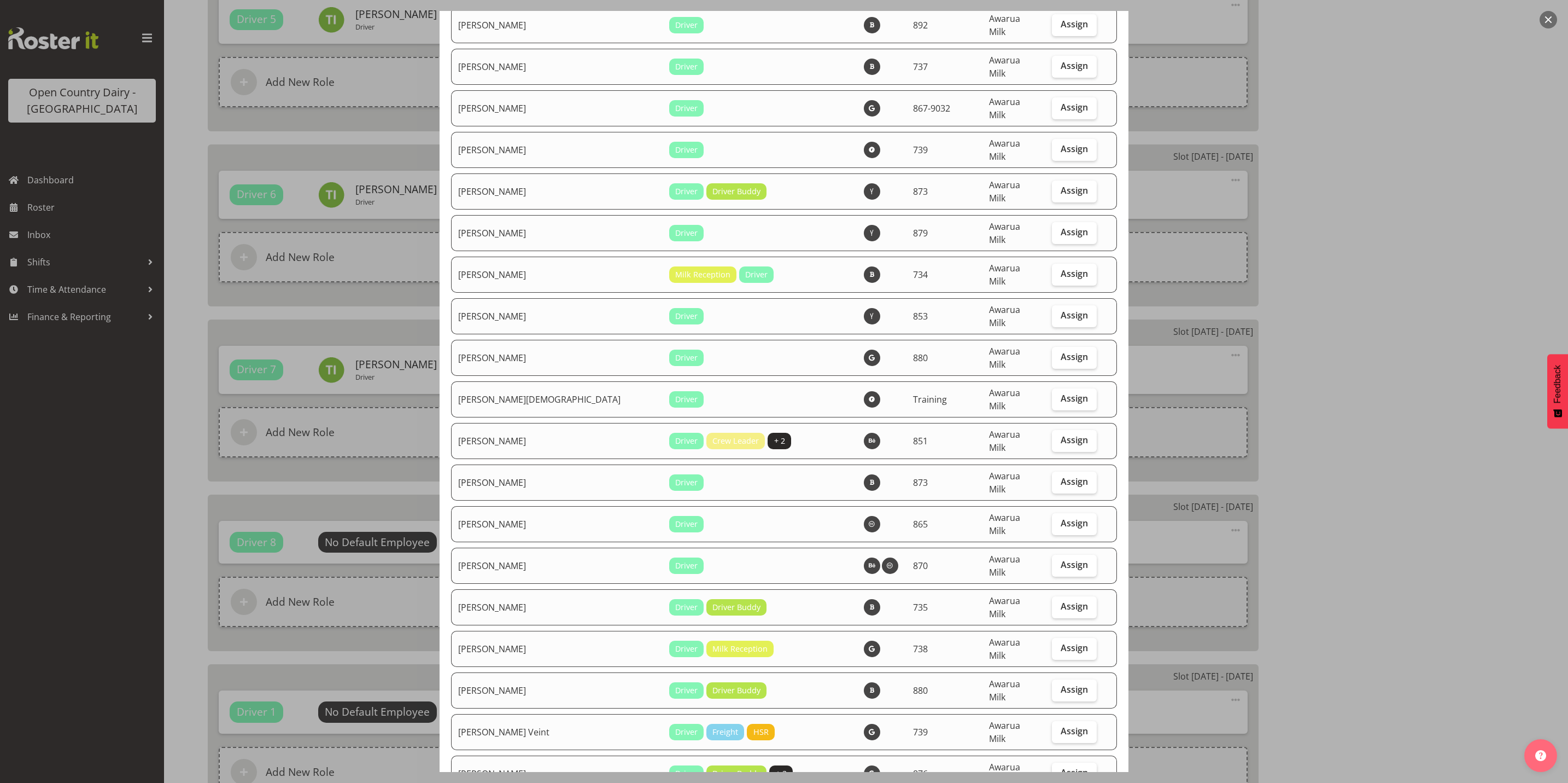
checkbox input "true"
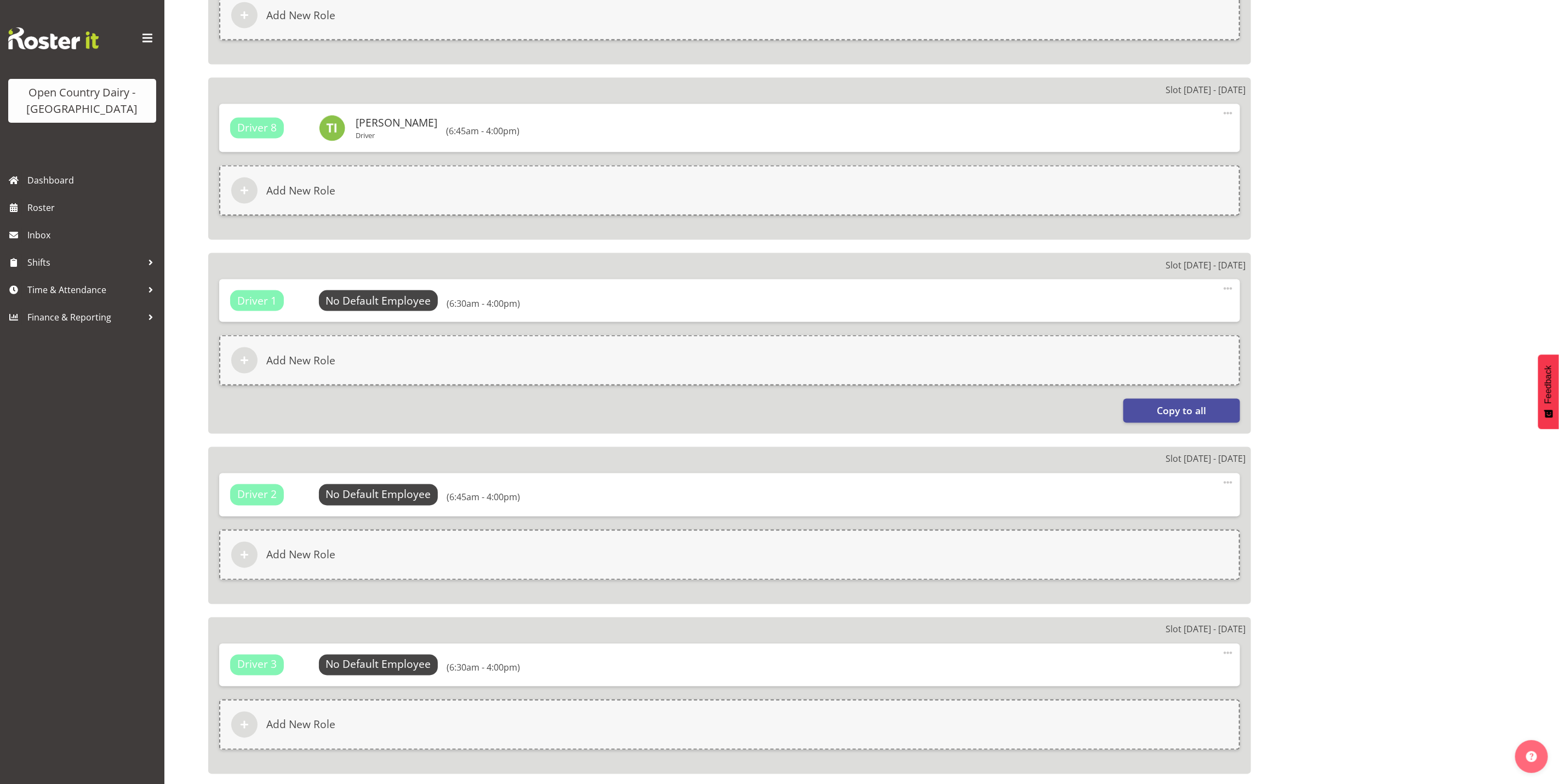
scroll to position [1480, 0]
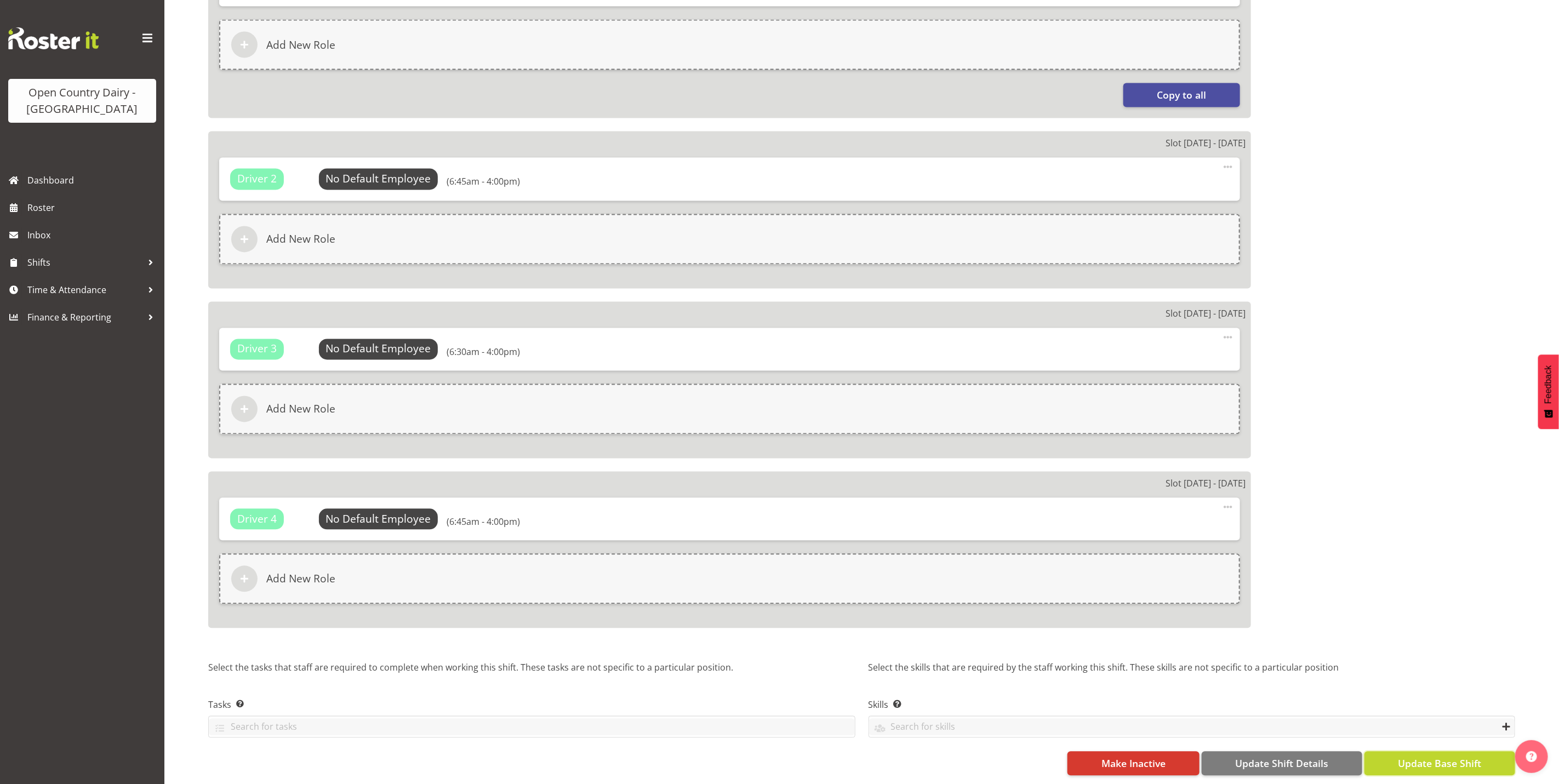
click at [1452, 759] on button "Update Base Shift" at bounding box center [1439, 763] width 151 height 24
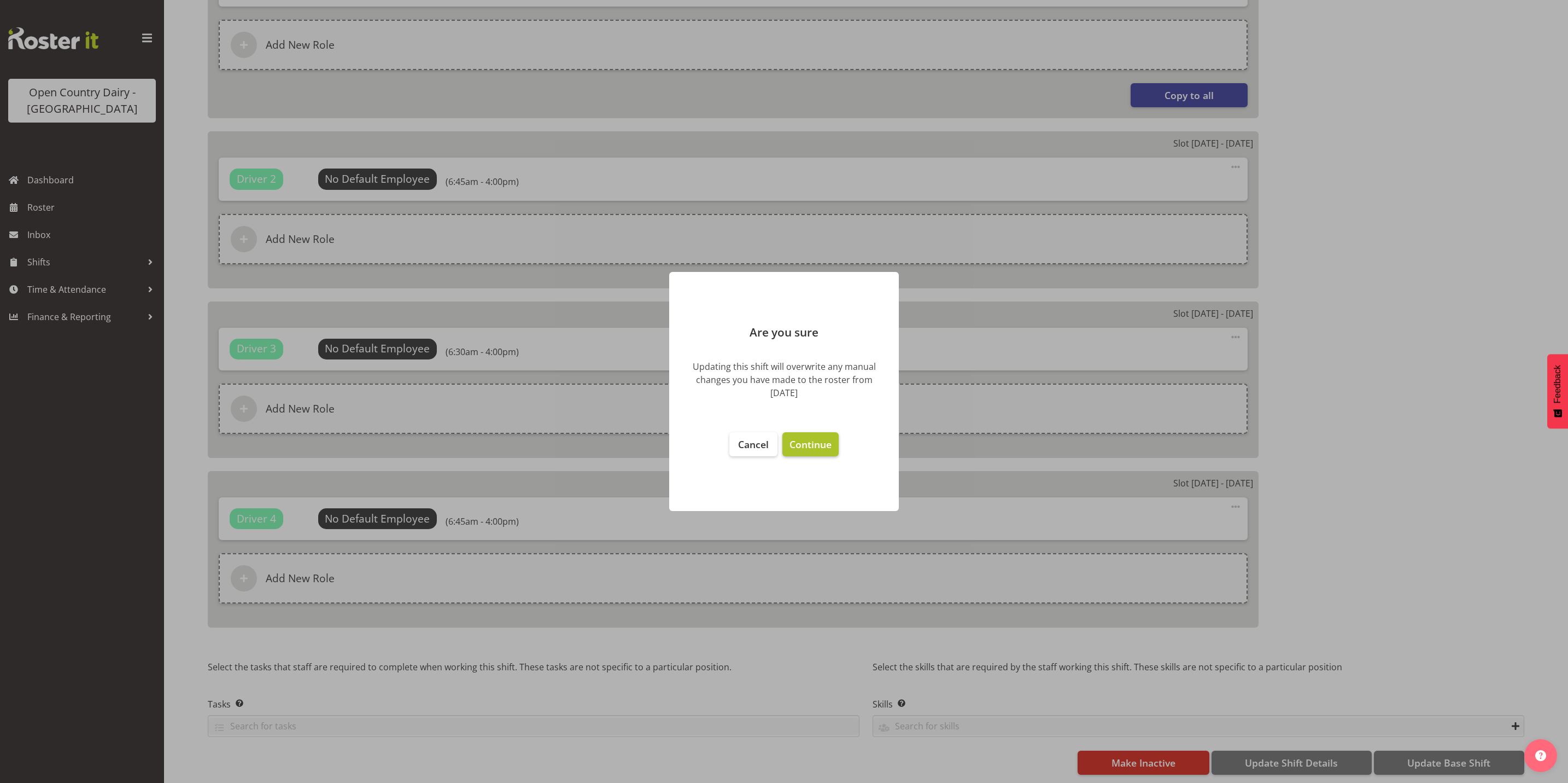
click at [811, 435] on button "Continue" at bounding box center [810, 444] width 56 height 24
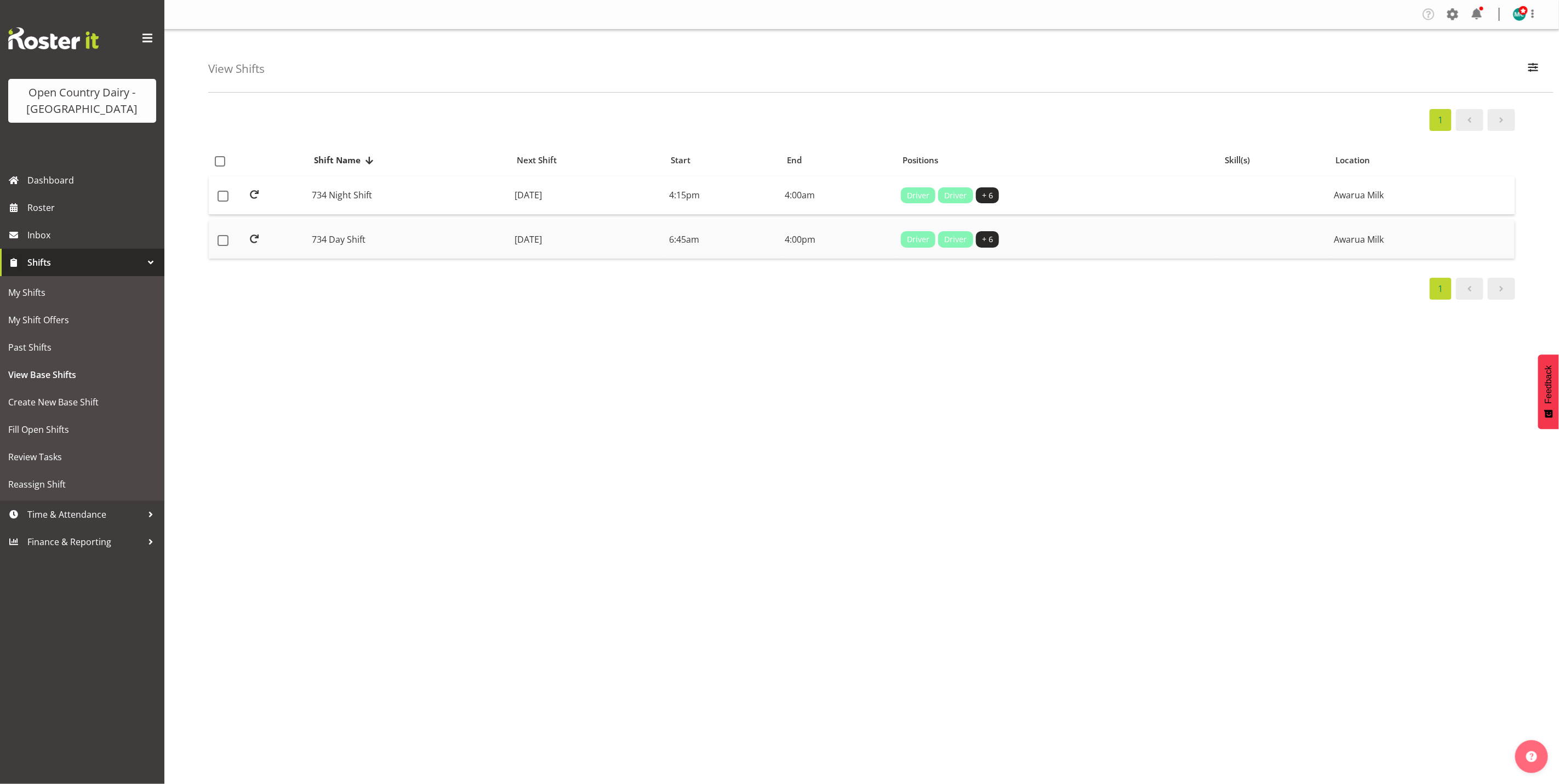
drag, startPoint x: 336, startPoint y: 230, endPoint x: 355, endPoint y: 231, distance: 19.0
click at [336, 230] on td "734 Day Shift" at bounding box center [409, 239] width 203 height 38
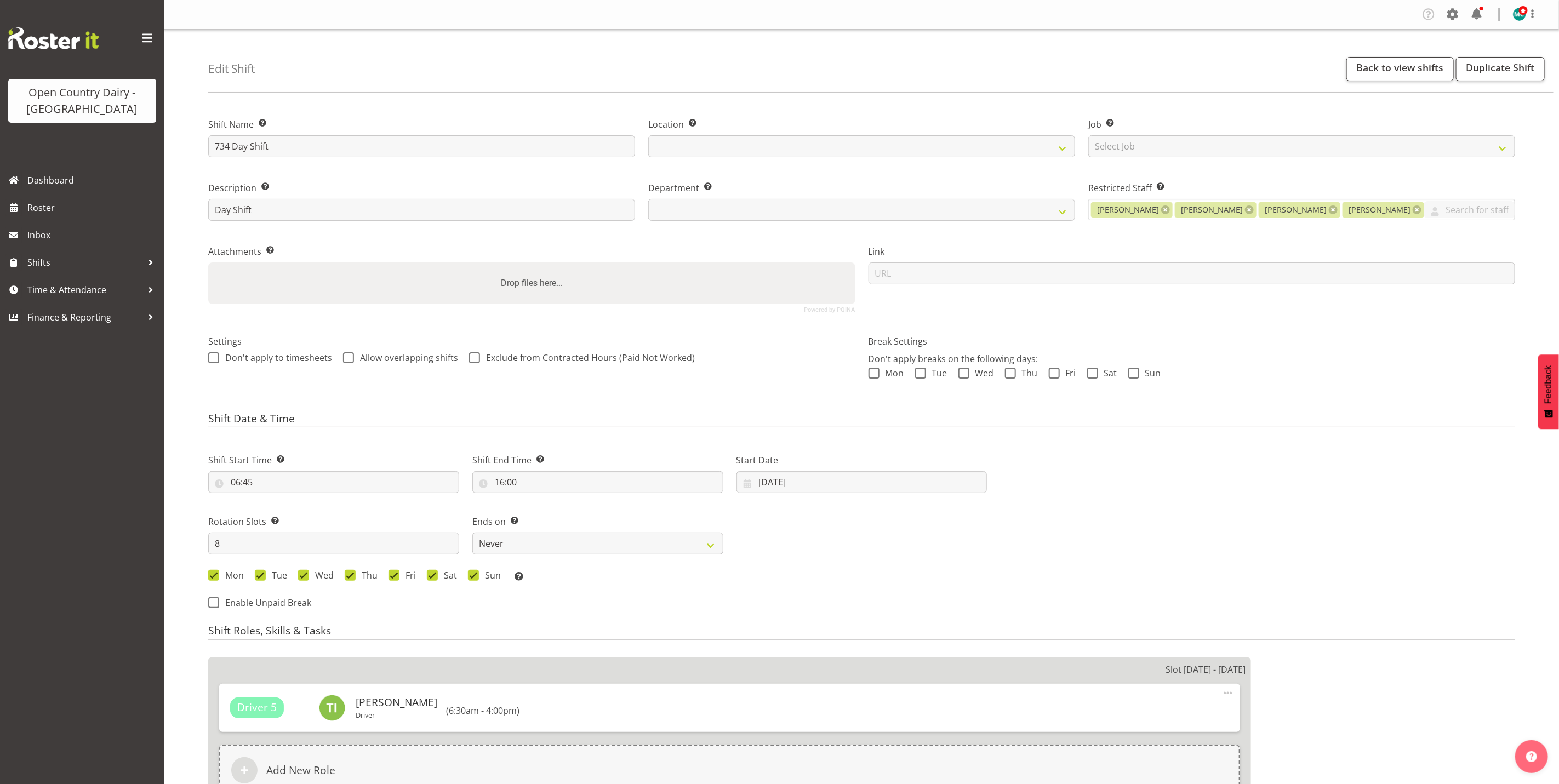
select select
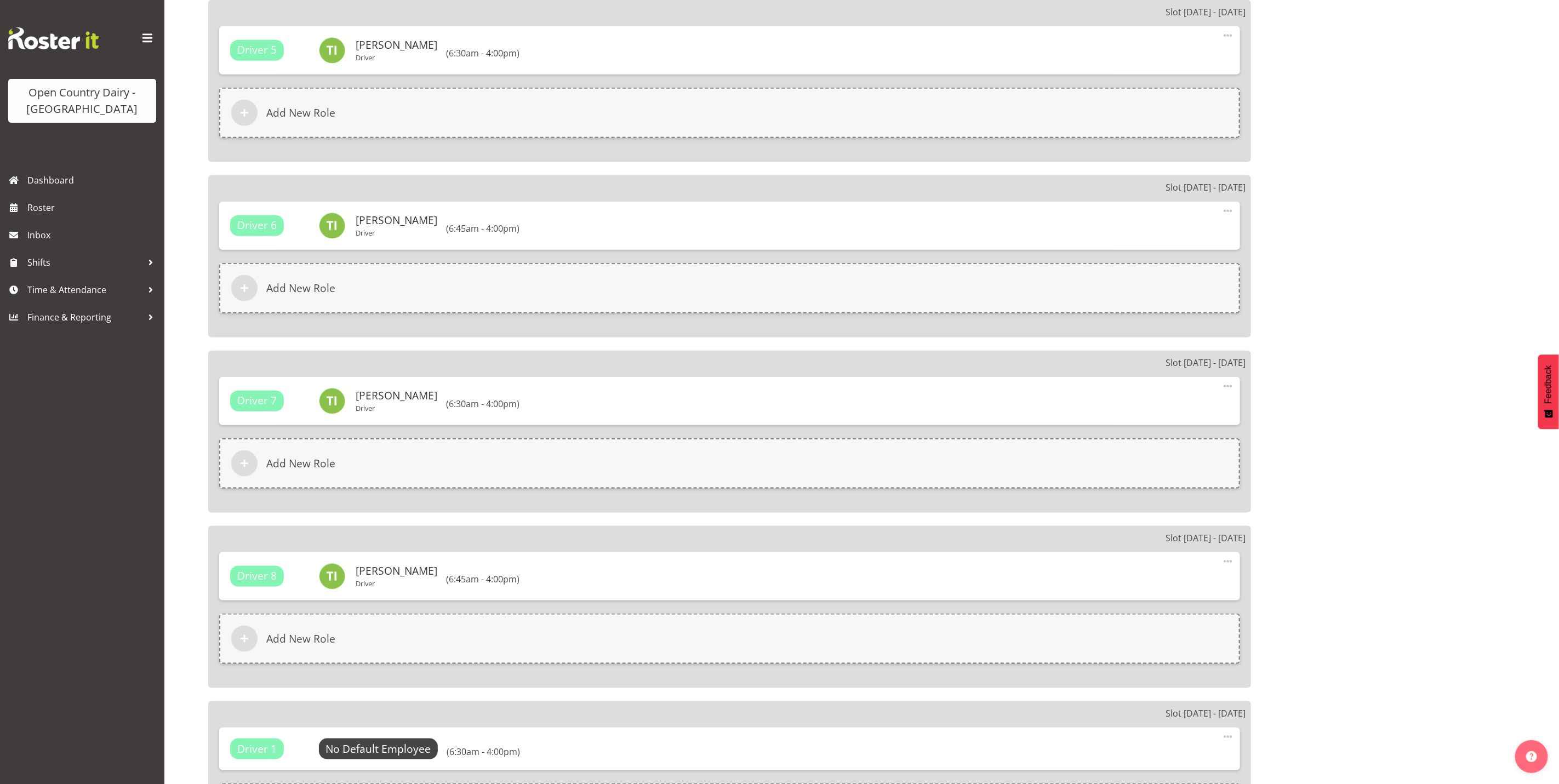
select select
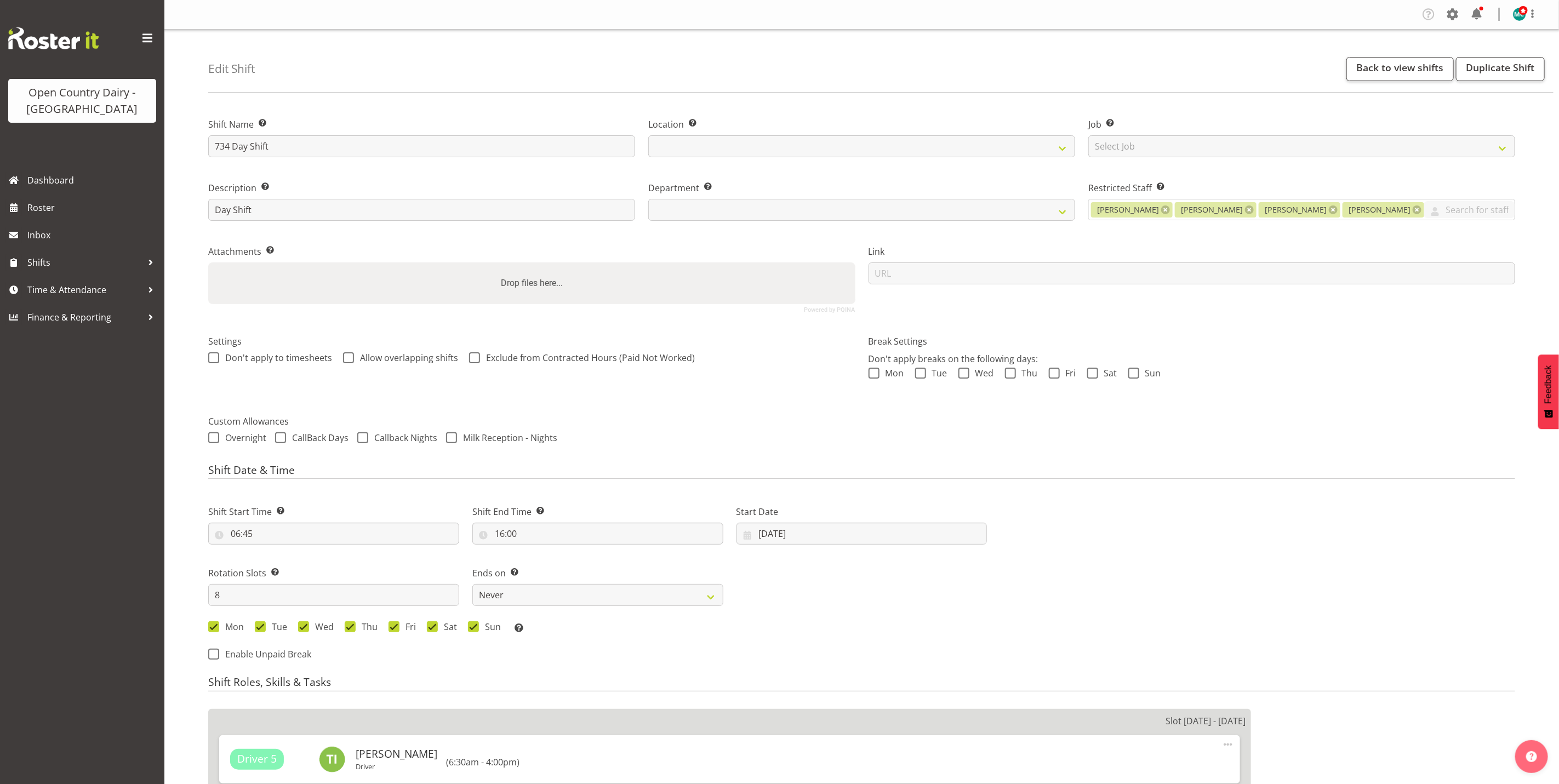
select select "905"
